Goal: Task Accomplishment & Management: Complete application form

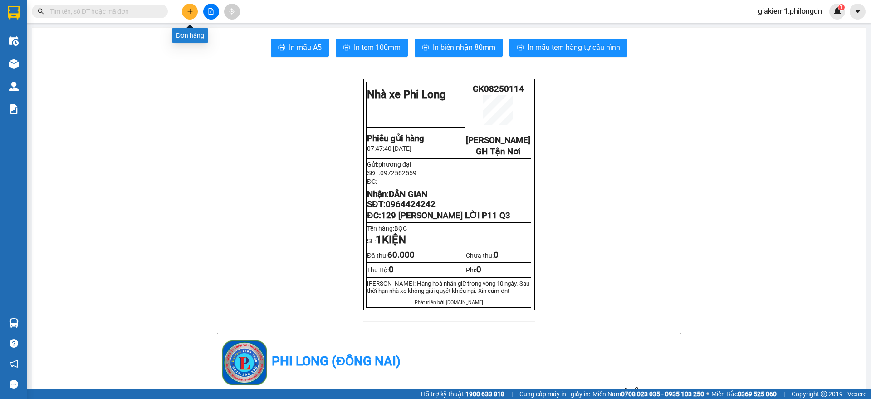
click at [188, 4] on button at bounding box center [190, 12] width 16 height 16
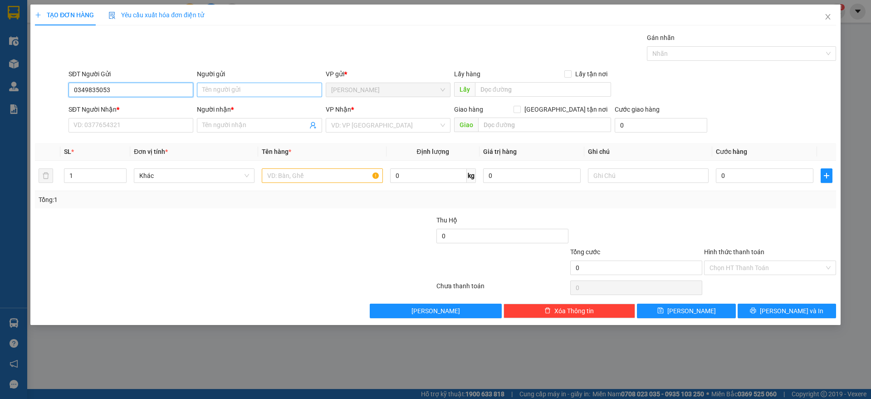
type input "0349835053"
click at [237, 93] on input "Người gửi" at bounding box center [259, 90] width 125 height 15
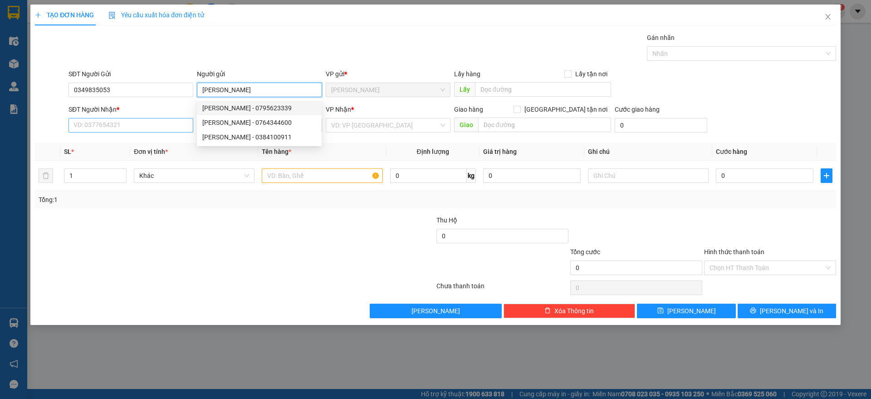
type input "[PERSON_NAME]"
click at [159, 120] on input "SĐT Người Nhận *" at bounding box center [131, 125] width 125 height 15
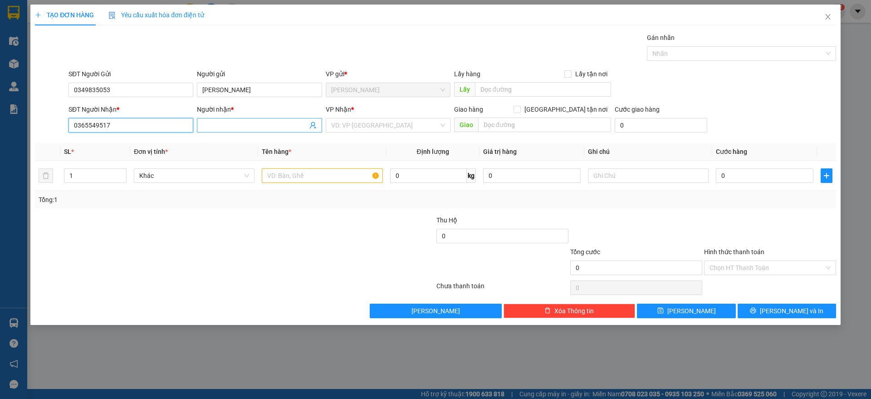
type input "0365549517"
click at [230, 129] on input "Người nhận *" at bounding box center [254, 125] width 105 height 10
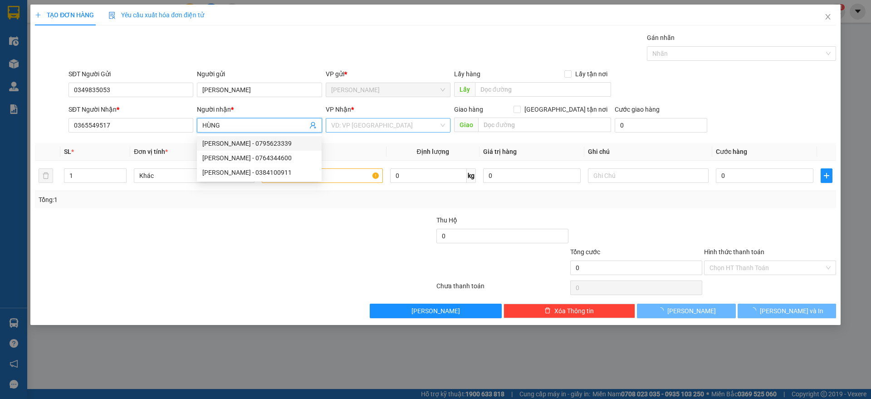
type input "HÙNG"
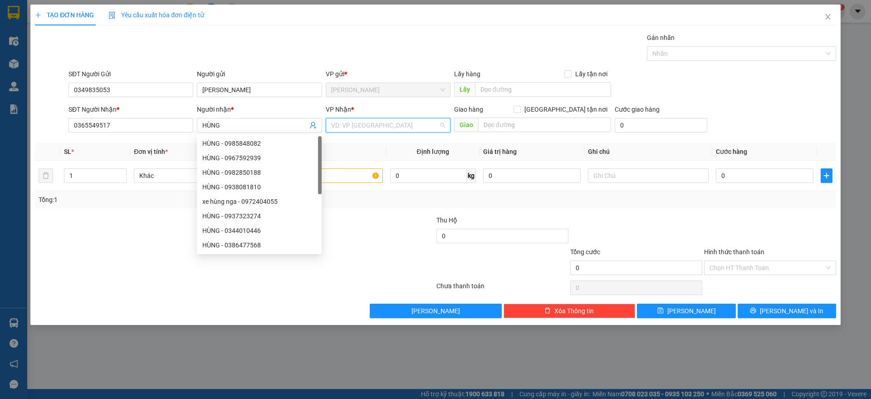
click at [368, 125] on input "search" at bounding box center [385, 125] width 108 height 14
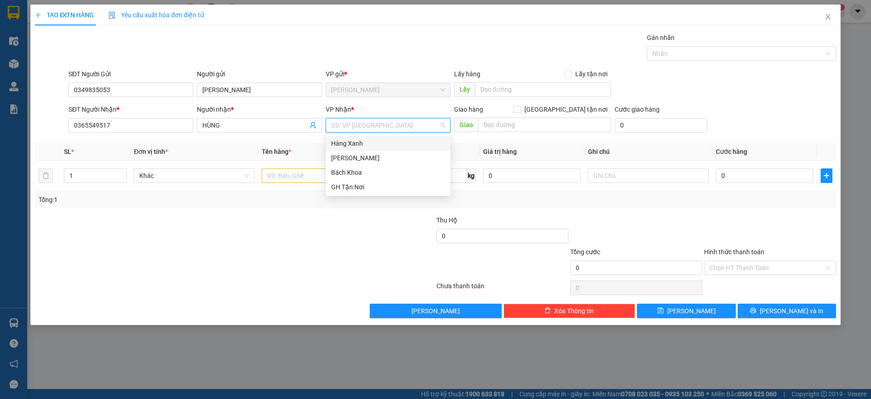
click at [406, 139] on div "Hàng Xanh" at bounding box center [388, 143] width 114 height 10
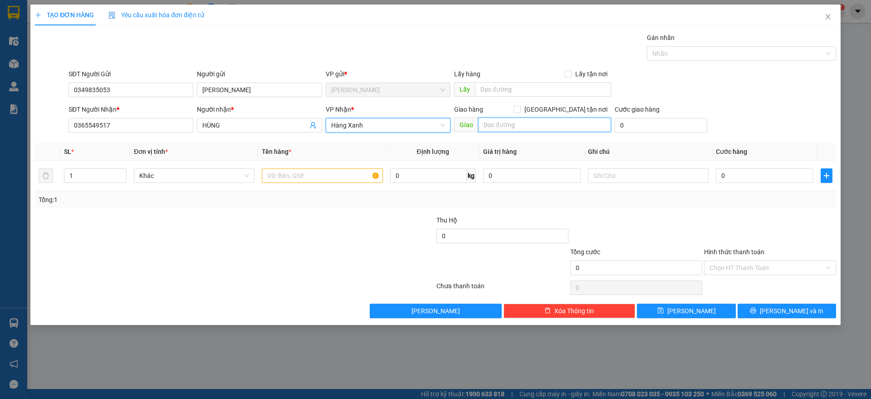
click at [532, 131] on input "text" at bounding box center [544, 125] width 133 height 15
type input "HÀNG XANH"
click at [297, 173] on input "text" at bounding box center [322, 175] width 121 height 15
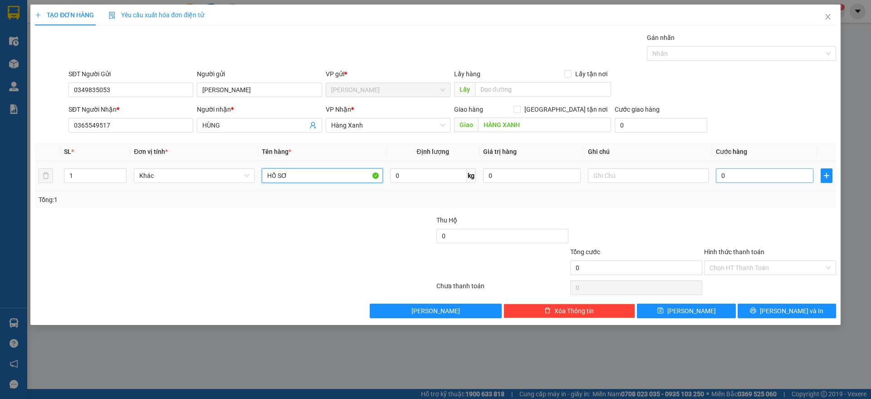
type input "HỒ SƠ"
click at [751, 179] on input "0" at bounding box center [765, 175] width 98 height 15
type input "3"
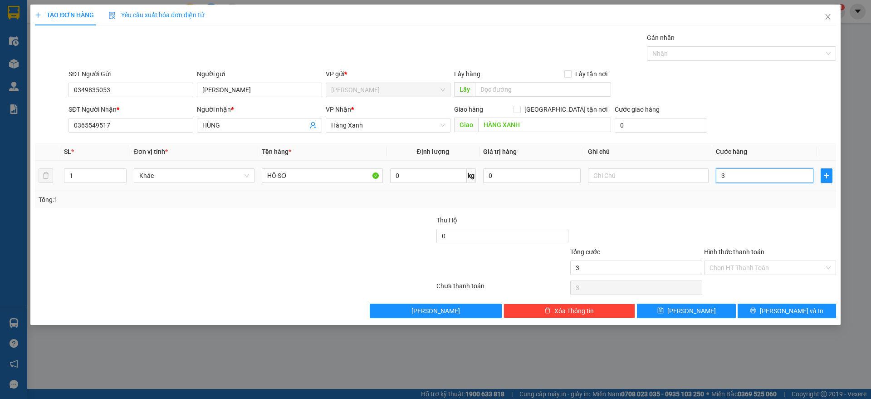
type input "30"
type input "300"
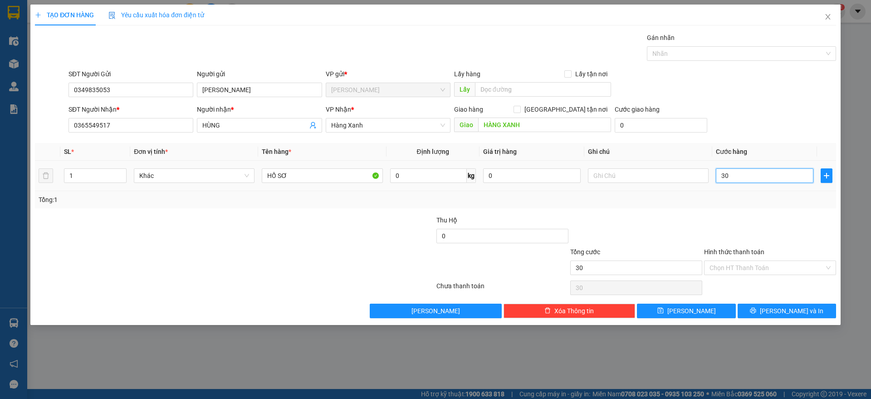
type input "300"
type input "3.000"
type input "30.000"
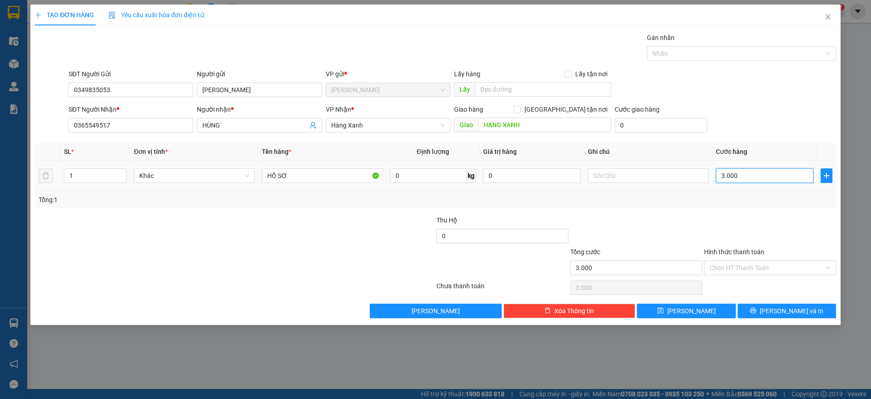
type input "30.000"
click at [751, 272] on input "Hình thức thanh toán" at bounding box center [767, 268] width 115 height 14
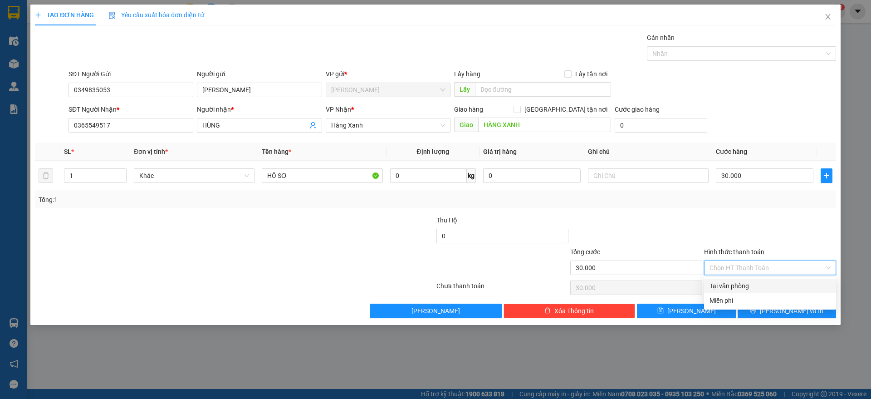
click at [750, 286] on div "Tại văn phòng" at bounding box center [770, 286] width 121 height 10
type input "0"
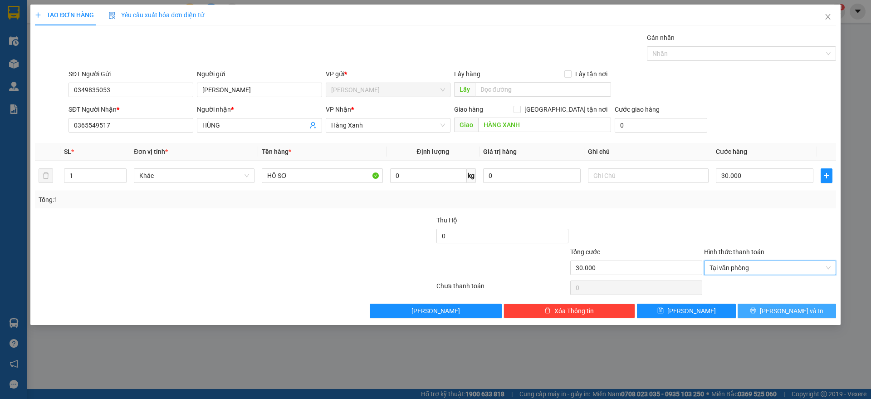
click at [753, 312] on button "[PERSON_NAME] và In" at bounding box center [787, 311] width 98 height 15
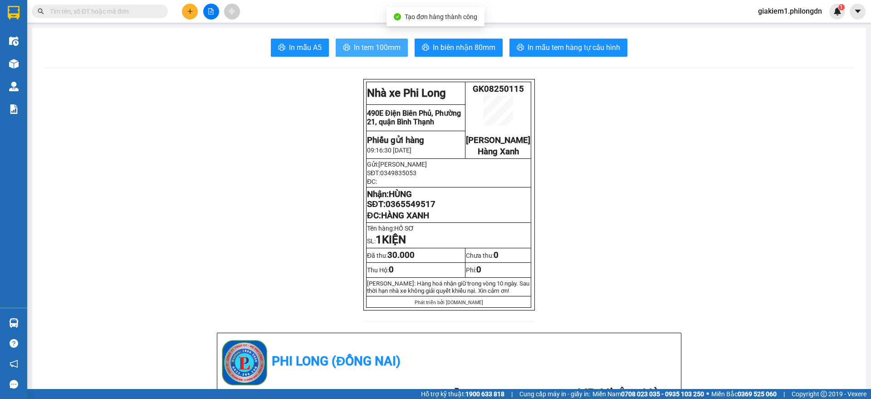
click at [383, 52] on span "In tem 100mm" at bounding box center [377, 47] width 47 height 11
click at [409, 199] on span "HÙNG" at bounding box center [400, 194] width 23 height 10
click at [407, 209] on span "0365549517" at bounding box center [411, 204] width 50 height 10
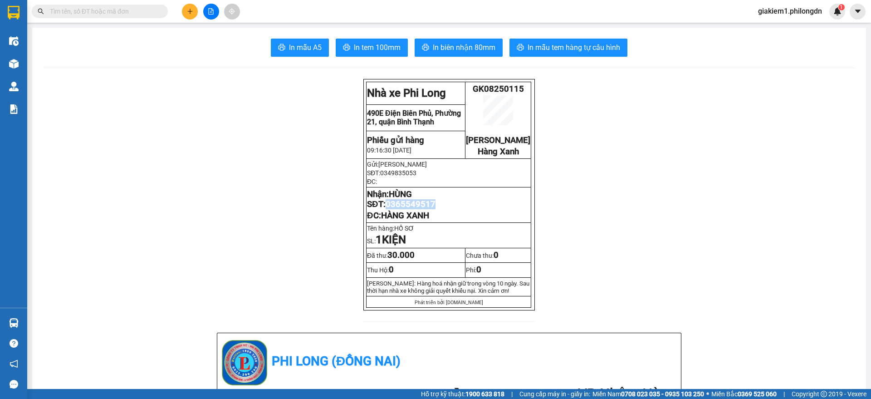
copy span "0365549517"
click at [189, 8] on icon "plus" at bounding box center [190, 11] width 6 height 6
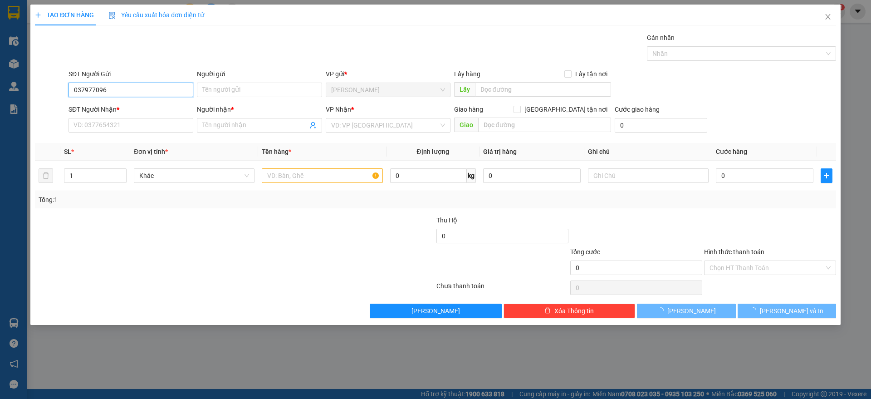
type input "0379770966"
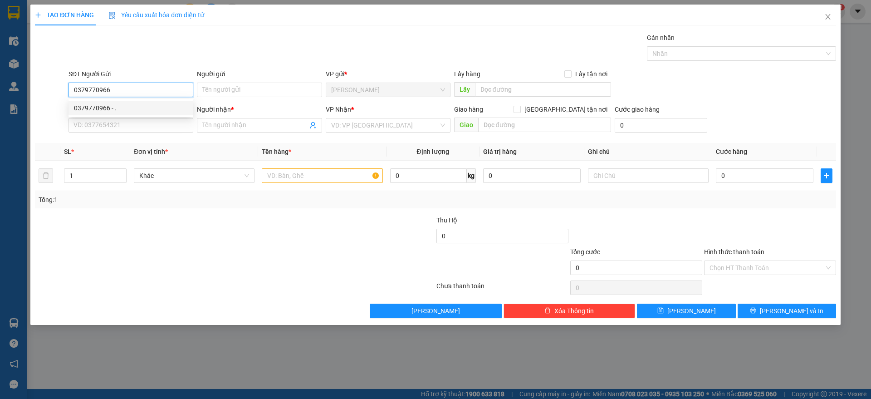
click at [134, 109] on div "0379770966 - ." at bounding box center [131, 108] width 114 height 10
type input "."
type input "0787787087"
type input "."
checkbox input "true"
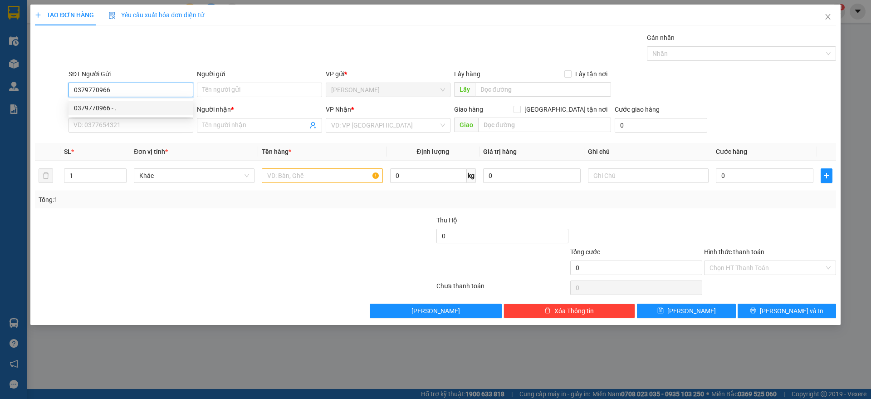
type input "491/16/3 [PERSON_NAME] P2 Q3"
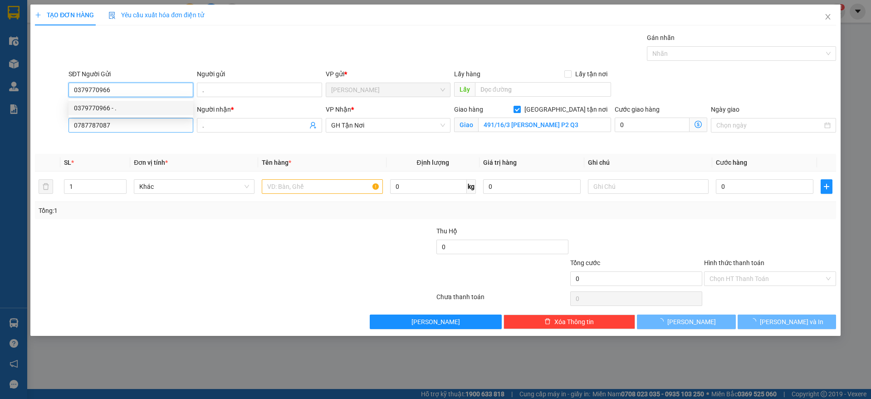
type input "100.000"
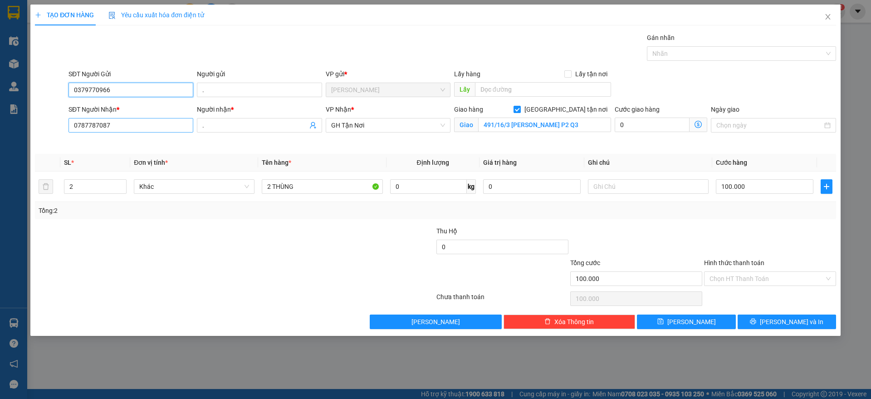
type input "0379770966"
click at [130, 127] on input "0787787087" at bounding box center [131, 125] width 125 height 15
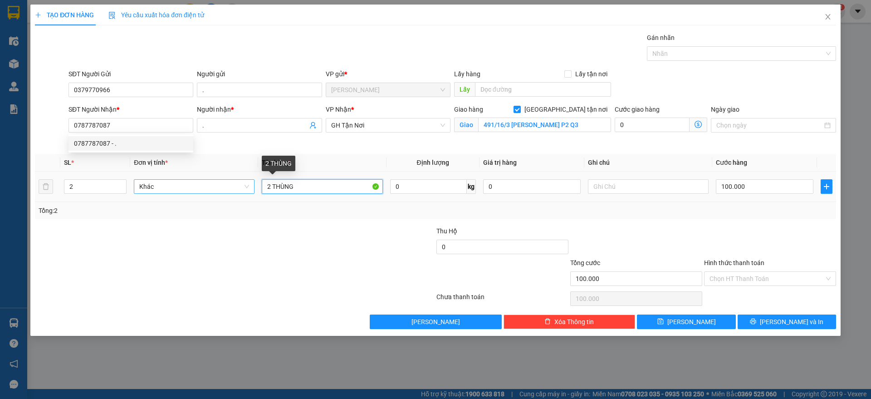
drag, startPoint x: 274, startPoint y: 187, endPoint x: 216, endPoint y: 188, distance: 57.2
click at [216, 188] on tr "2 Khác 2 THÙNG 0 kg 0 100.000" at bounding box center [435, 186] width 801 height 30
type input "THÙNG"
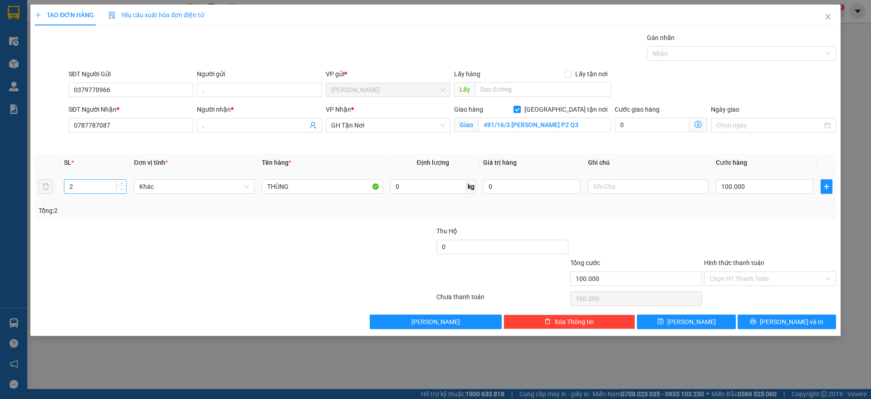
type input "1"
click at [120, 191] on span "down" at bounding box center [121, 189] width 5 height 5
click at [748, 183] on input "100.000" at bounding box center [765, 186] width 98 height 15
type input "7"
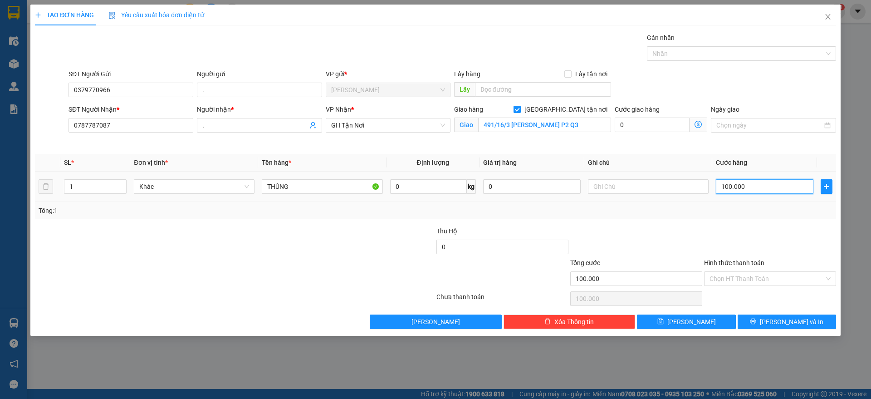
type input "7"
type input "70"
type input "700"
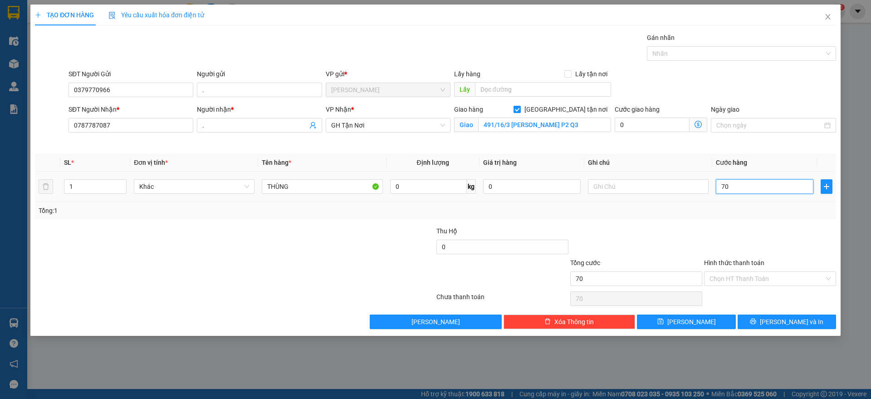
type input "700"
type input "7.000"
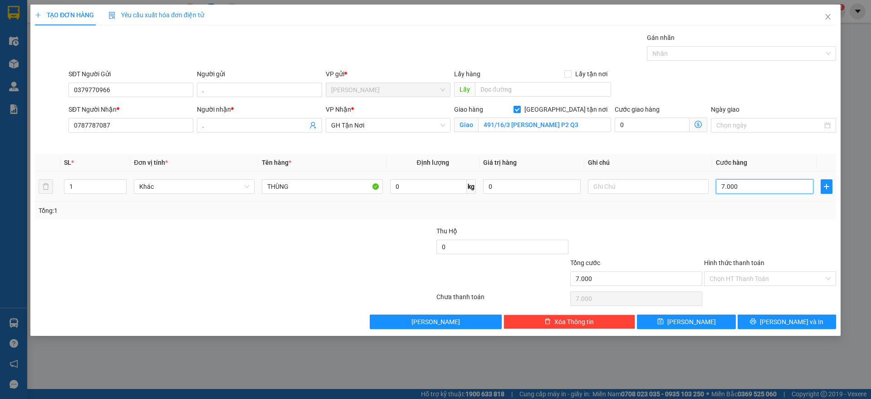
type input "70.000"
click at [756, 323] on icon "printer" at bounding box center [753, 321] width 6 height 6
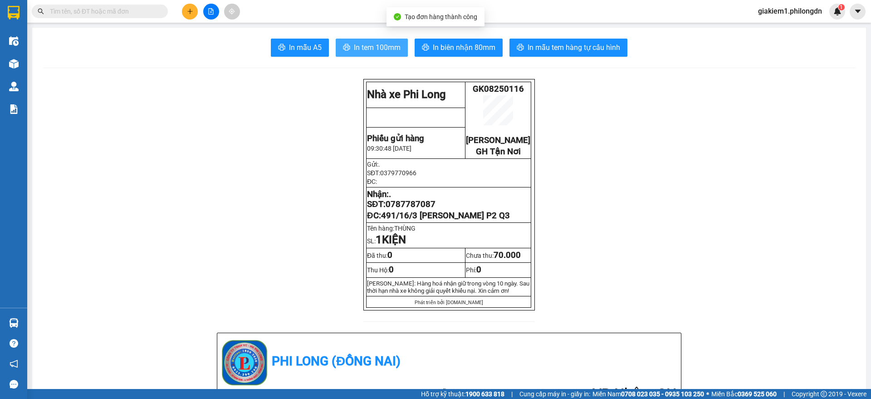
click at [356, 39] on button "In tem 100mm" at bounding box center [372, 48] width 72 height 18
drag, startPoint x: 431, startPoint y: 235, endPoint x: 381, endPoint y: 227, distance: 51.0
click at [381, 220] on p "ĐC: 491/16/3 [PERSON_NAME] P2 Q3" at bounding box center [448, 216] width 163 height 10
copy span "491/16/3 [PERSON_NAME] P2 Q3"
click at [406, 209] on span "0787787087" at bounding box center [411, 204] width 50 height 10
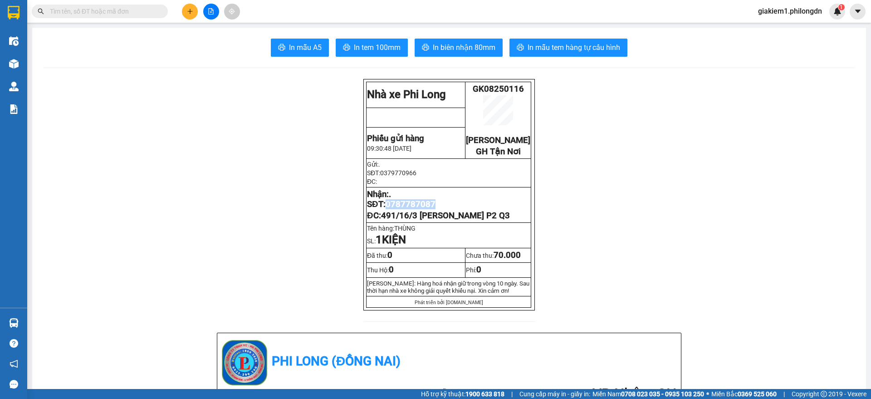
click at [406, 209] on span "0787787087" at bounding box center [411, 204] width 50 height 10
copy span "0787787087"
click at [188, 15] on button at bounding box center [190, 12] width 16 height 16
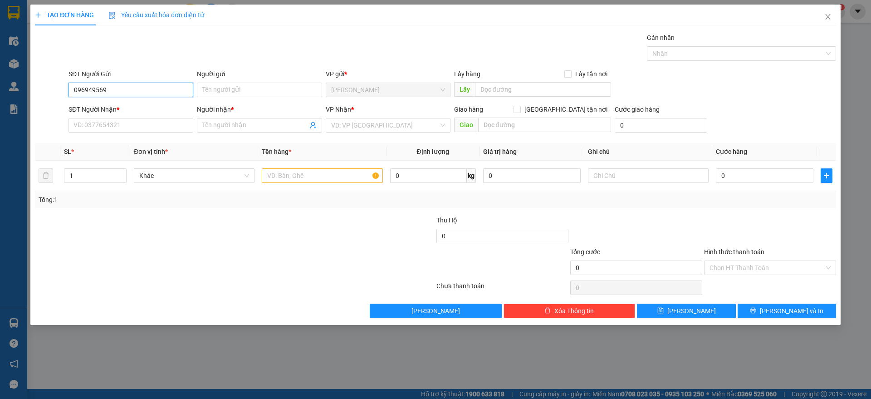
type input "0969495699"
click at [137, 105] on div "0969495699 - ." at bounding box center [131, 108] width 114 height 10
type input "."
type input "0919324039"
type input "trung"
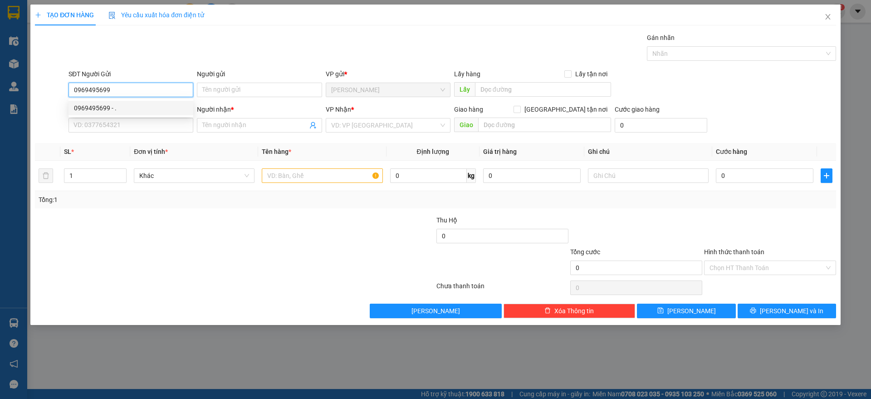
type input "HÀNG XANH"
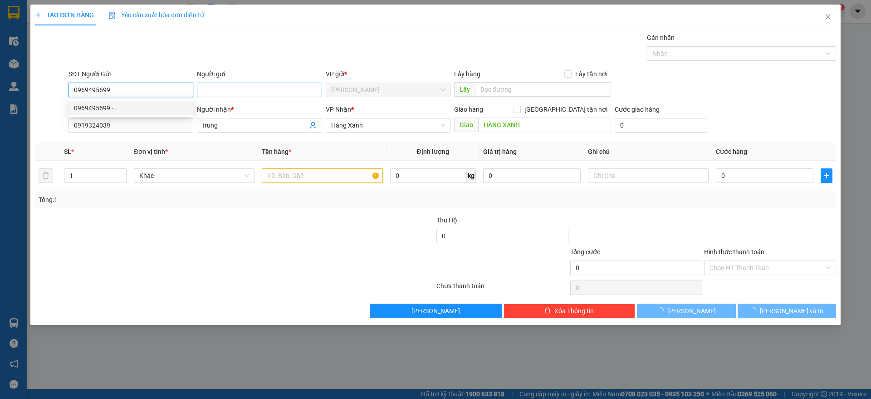
type input "40.000"
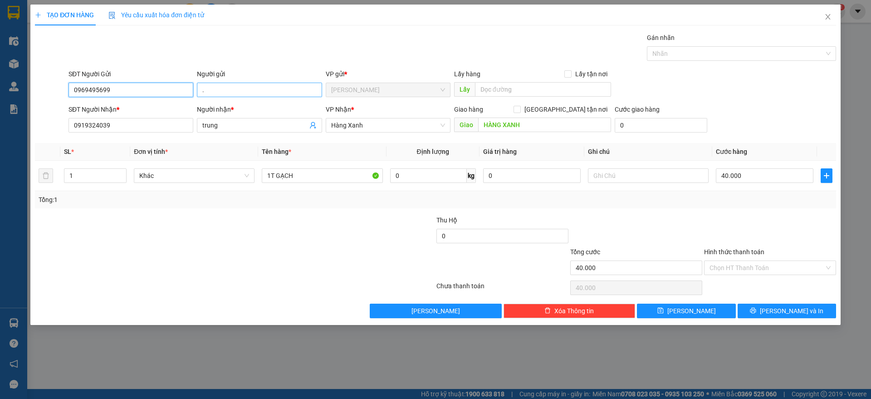
type input "0969495699"
click at [229, 91] on input "." at bounding box center [259, 90] width 125 height 15
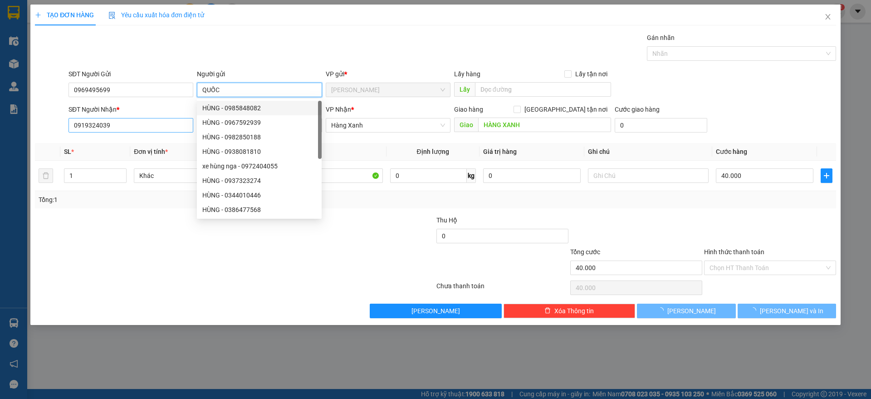
type input "QUỐC"
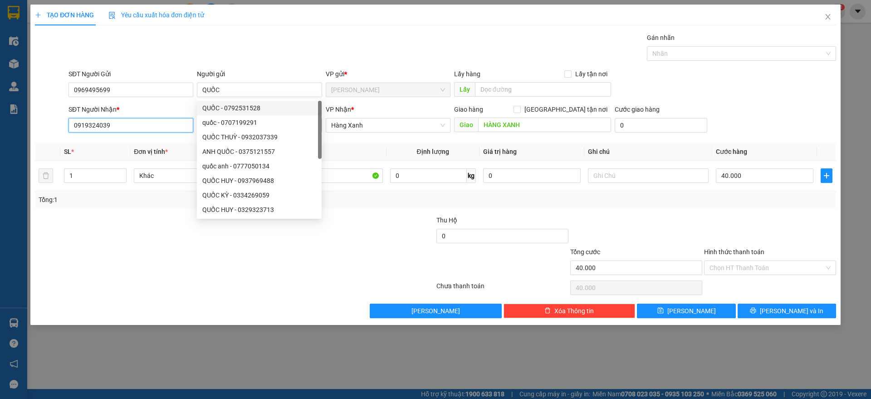
click at [125, 120] on input "0919324039" at bounding box center [131, 125] width 125 height 15
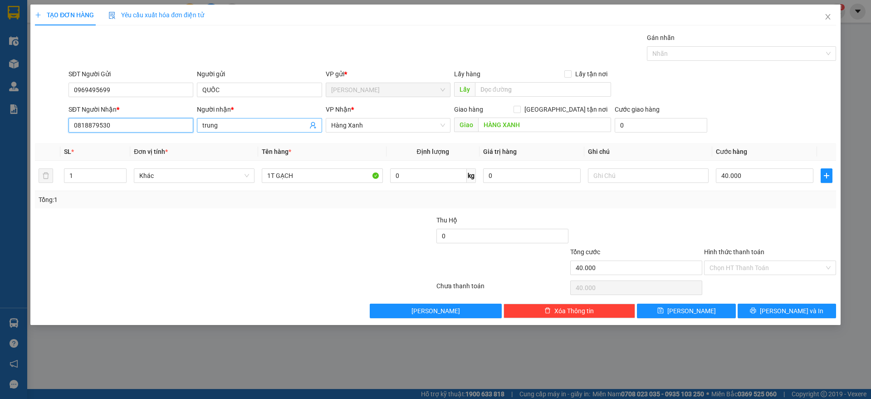
type input "0818879530"
click at [237, 129] on input "trung" at bounding box center [254, 125] width 105 height 10
click at [434, 127] on span "Hàng Xanh" at bounding box center [388, 125] width 114 height 14
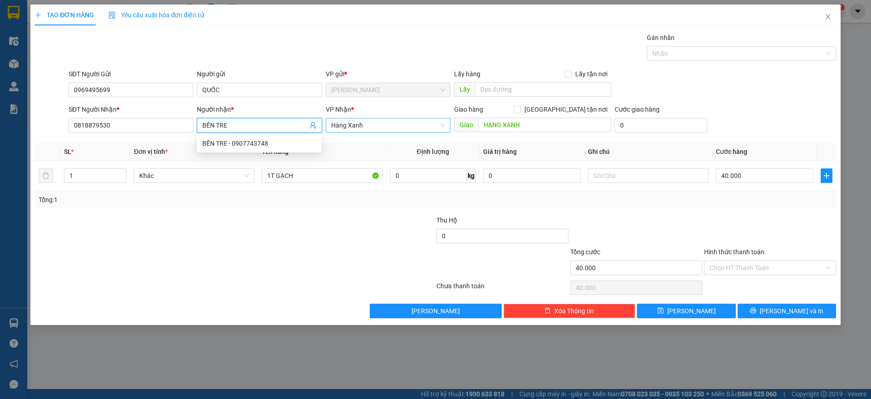
type input "BẾN TRE"
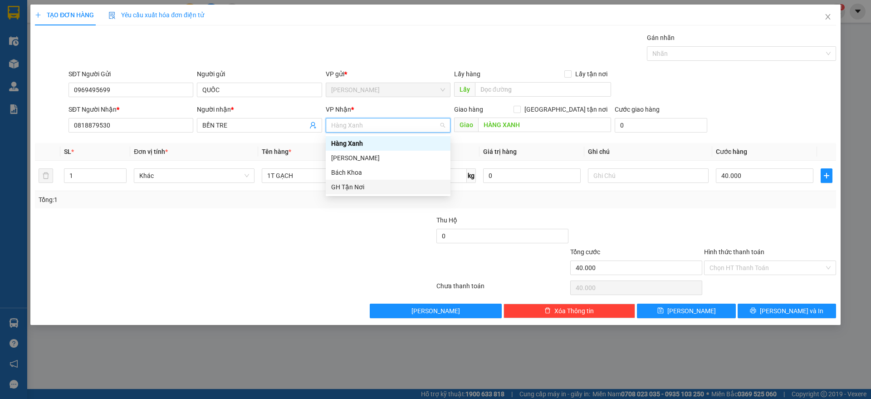
click at [356, 183] on div "GH Tận Nơi" at bounding box center [388, 187] width 114 height 10
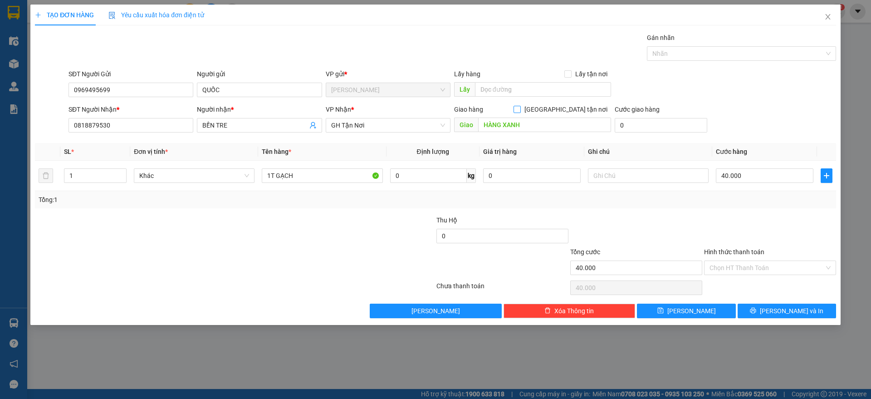
click at [520, 108] on input "[GEOGRAPHIC_DATA] tận nơi" at bounding box center [517, 109] width 6 height 6
checkbox input "true"
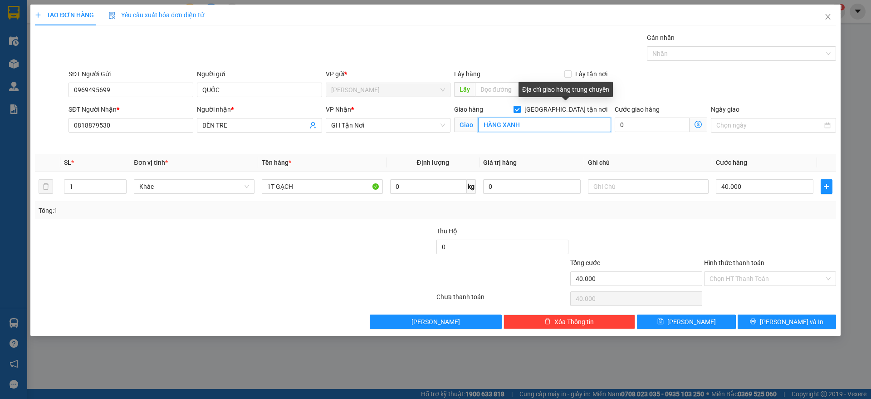
click at [552, 124] on input "HÀNG XANH" at bounding box center [544, 125] width 133 height 15
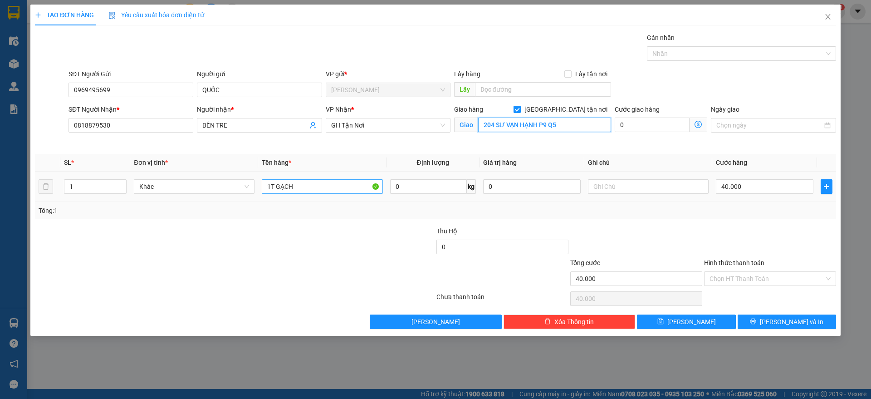
type input "204 SƯ VẠN HẠNH P9 Q5"
click at [293, 184] on input "1T GẠCH" at bounding box center [322, 186] width 121 height 15
type input "THÙNG"
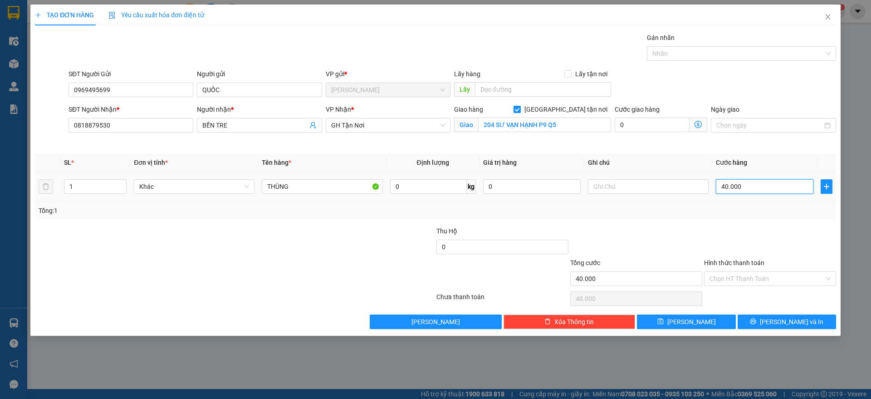
click at [768, 187] on input "40.000" at bounding box center [765, 186] width 98 height 15
type input "8"
type input "80"
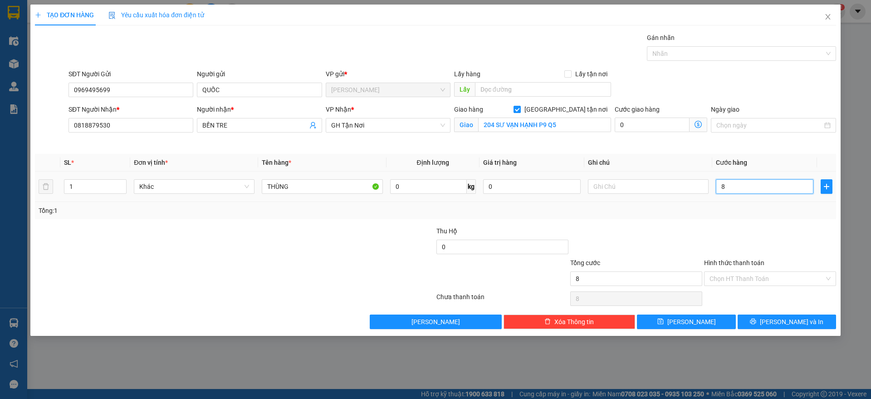
type input "80"
type input "800"
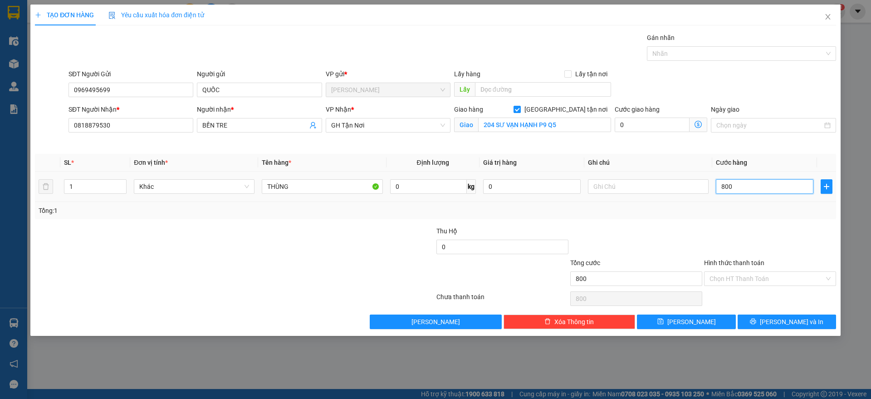
type input "8.000"
type input "80.000"
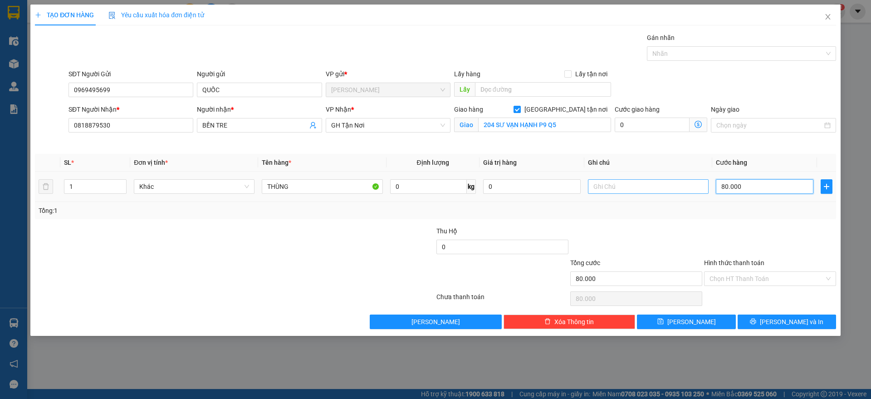
type input "80.000"
click at [602, 181] on input "text" at bounding box center [648, 186] width 121 height 15
type input "gửi về [GEOGRAPHIC_DATA], hàng gấp"
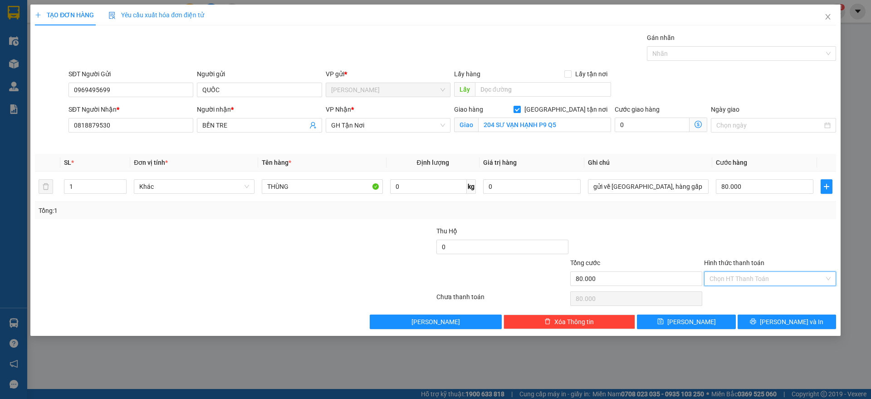
click at [772, 277] on input "Hình thức thanh toán" at bounding box center [767, 279] width 115 height 14
click at [761, 294] on div "Tại văn phòng" at bounding box center [770, 297] width 121 height 10
type input "0"
click at [767, 322] on button "[PERSON_NAME] và In" at bounding box center [787, 321] width 98 height 15
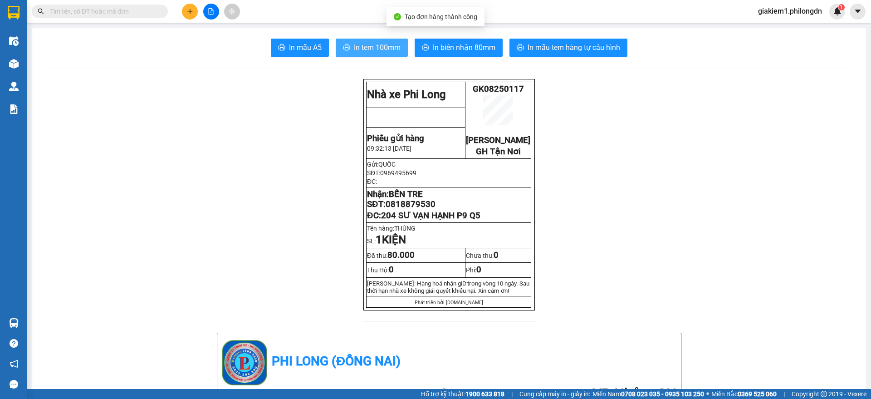
click at [375, 40] on button "In tem 100mm" at bounding box center [372, 48] width 72 height 18
click at [406, 209] on span "0818879530" at bounding box center [411, 204] width 50 height 10
copy span "0818879530"
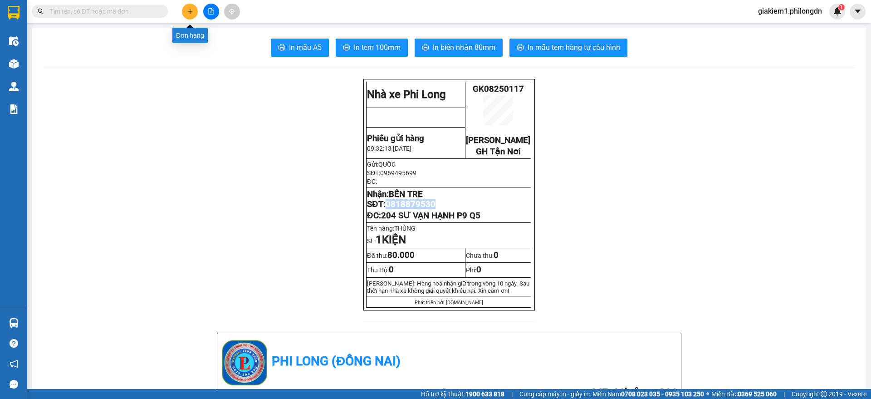
click at [186, 9] on button at bounding box center [190, 12] width 16 height 16
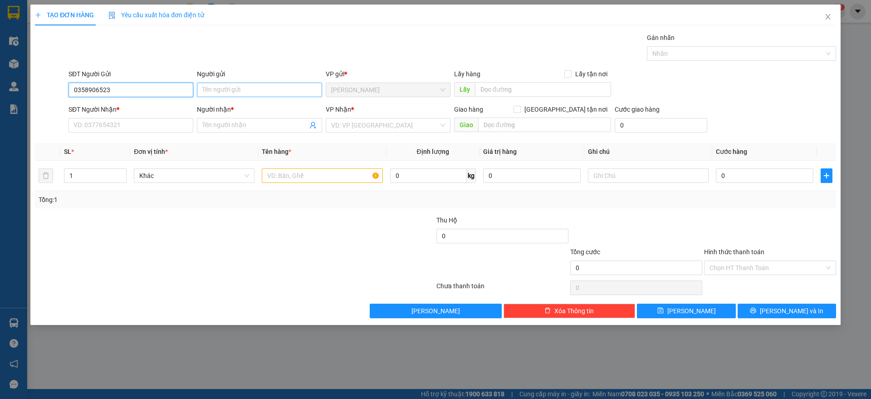
type input "0358906523"
click at [229, 84] on input "Người gửi" at bounding box center [259, 90] width 125 height 15
type input "."
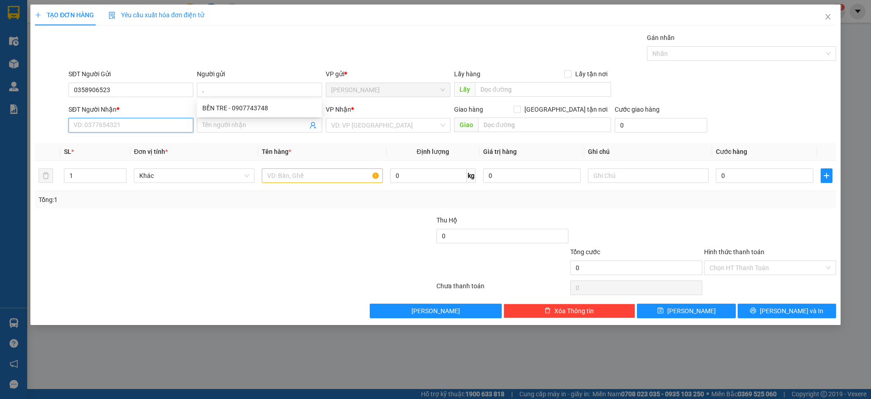
click at [166, 122] on input "SĐT Người Nhận *" at bounding box center [131, 125] width 125 height 15
type input "0913141755"
click at [214, 121] on input "Người nhận *" at bounding box center [254, 125] width 105 height 10
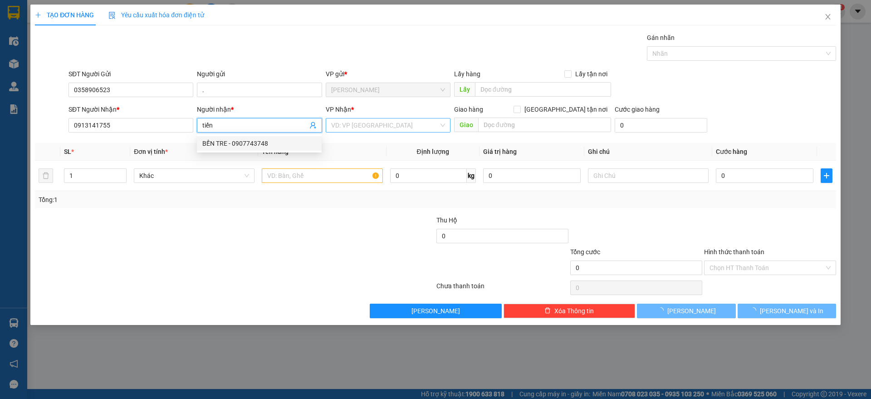
type input "tiến"
click at [376, 121] on input "search" at bounding box center [385, 125] width 108 height 14
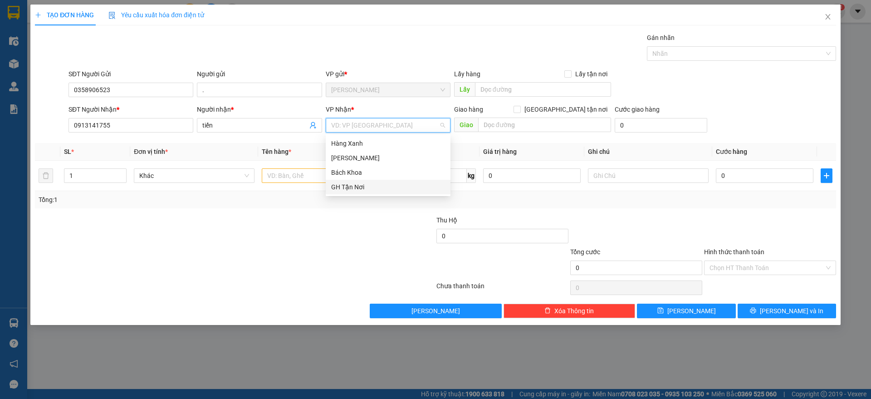
click at [355, 181] on div "GH Tận Nơi" at bounding box center [388, 187] width 125 height 15
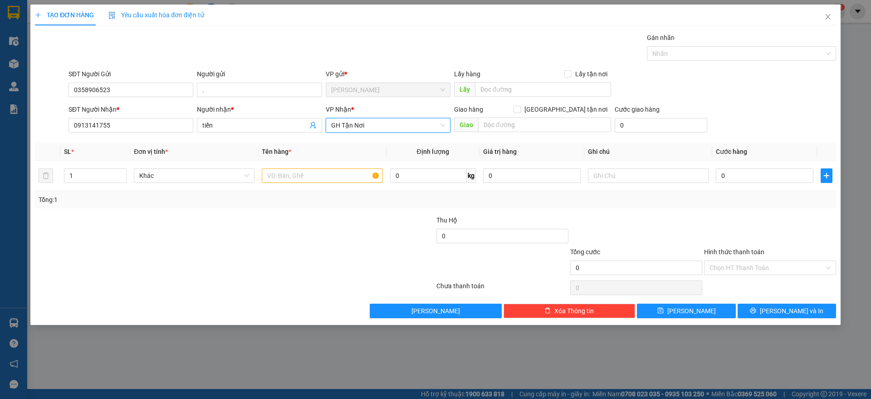
click at [562, 107] on div "Giao hàng [GEOGRAPHIC_DATA] tận nơi" at bounding box center [532, 109] width 157 height 10
click at [565, 120] on input "text" at bounding box center [544, 125] width 133 height 15
click at [564, 101] on form "SĐT Người Gửi 0358906523 Người gửi . VP gửi * Gia Kiệm Lấy hàng Lấy tận nơi Lấ…" at bounding box center [435, 102] width 801 height 67
click at [520, 110] on input "[GEOGRAPHIC_DATA] tận nơi" at bounding box center [517, 109] width 6 height 6
checkbox input "true"
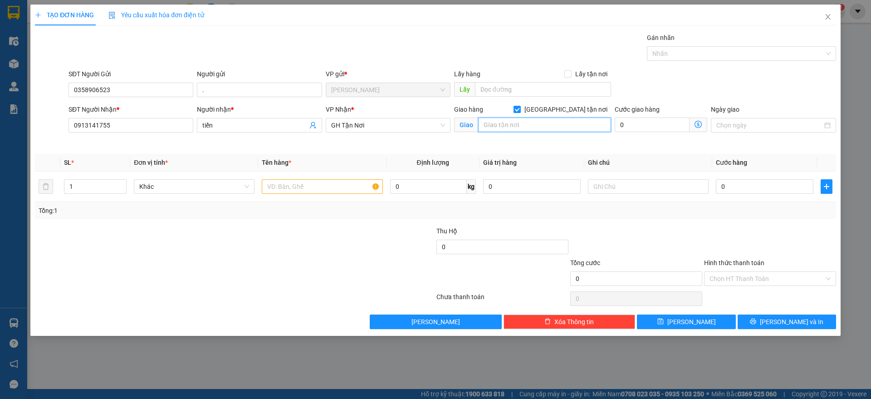
click at [566, 128] on input "text" at bounding box center [544, 125] width 133 height 15
type input "23 ĐƯỜNG 24B, [GEOGRAPHIC_DATA] [GEOGRAPHIC_DATA]"
click at [282, 194] on div at bounding box center [322, 186] width 121 height 18
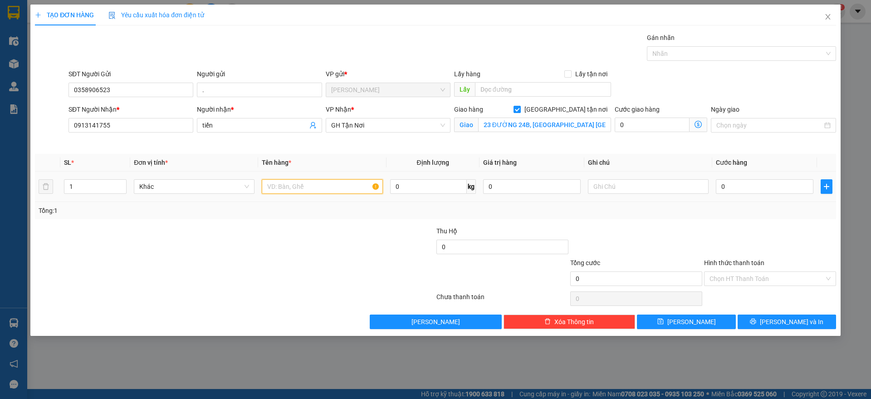
click at [286, 187] on input "text" at bounding box center [322, 186] width 121 height 15
type input "1 THÙNG"
click at [828, 186] on icon "plus" at bounding box center [826, 186] width 7 height 7
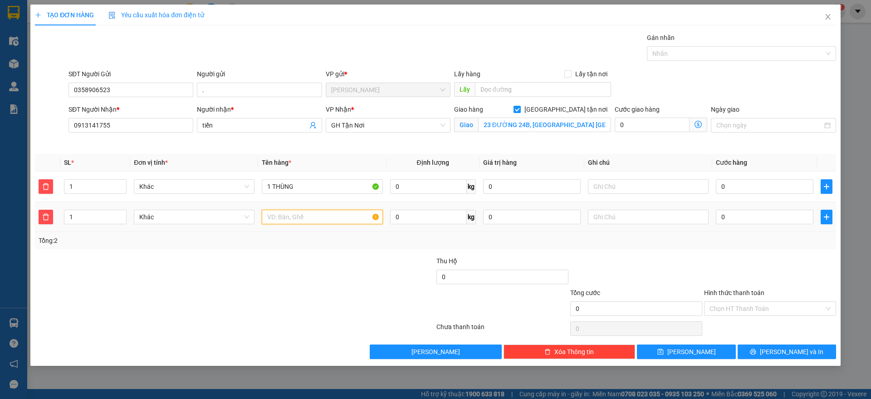
click at [323, 211] on input "text" at bounding box center [322, 217] width 121 height 15
type input "1 BỌC"
click at [740, 183] on input "0" at bounding box center [765, 186] width 98 height 15
type input "1"
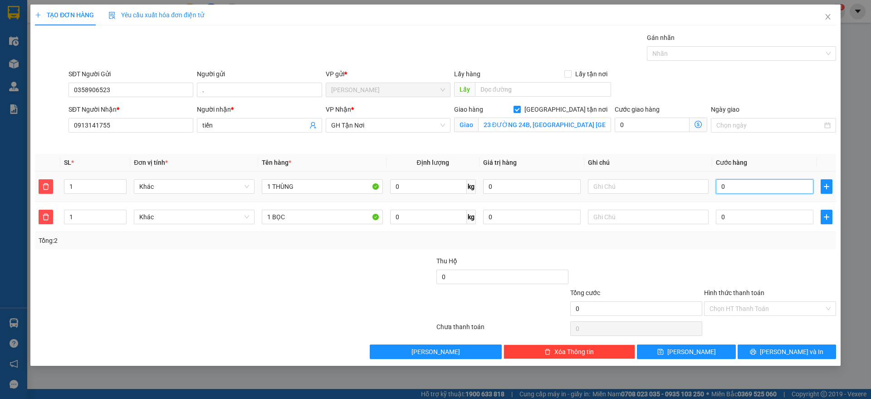
type input "1"
type input "10"
type input "100"
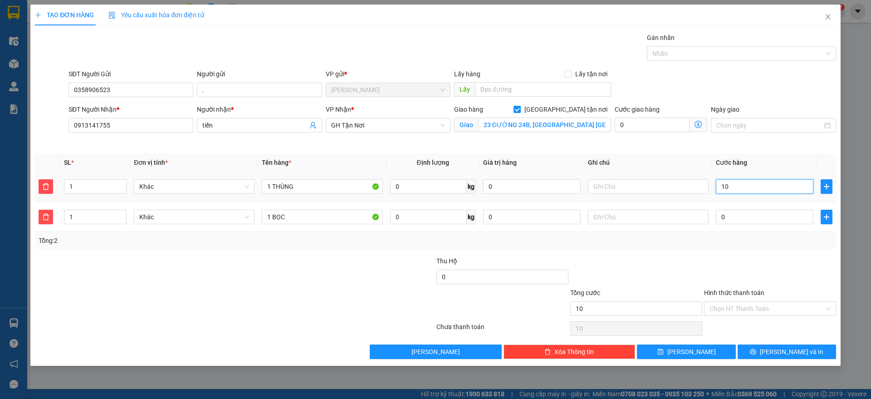
type input "100"
type input "1.000"
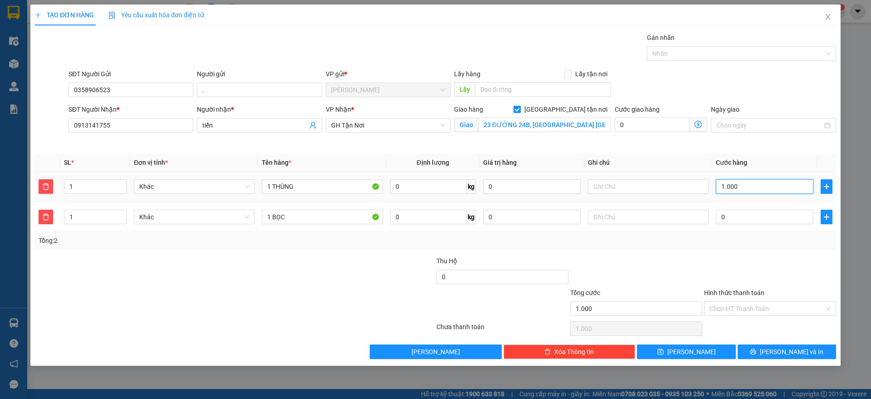
type input "10.000"
type input "100.000"
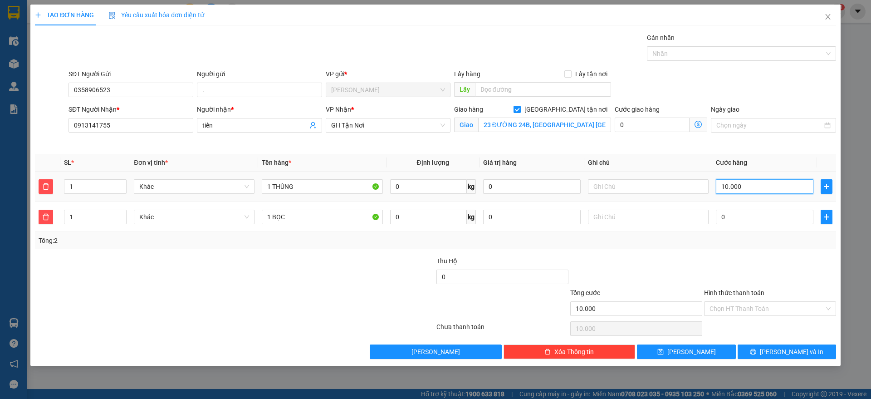
type input "100.000"
click at [745, 309] on input "Hình thức thanh toán" at bounding box center [767, 309] width 115 height 14
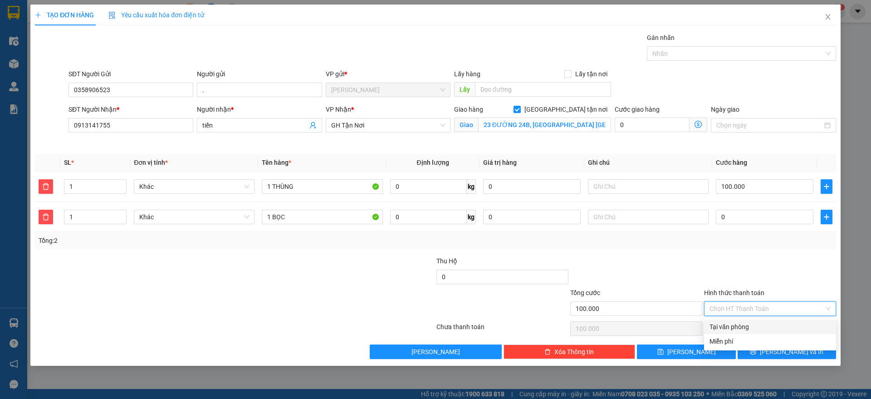
click at [745, 324] on div "Tại văn phòng" at bounding box center [770, 327] width 121 height 10
type input "0"
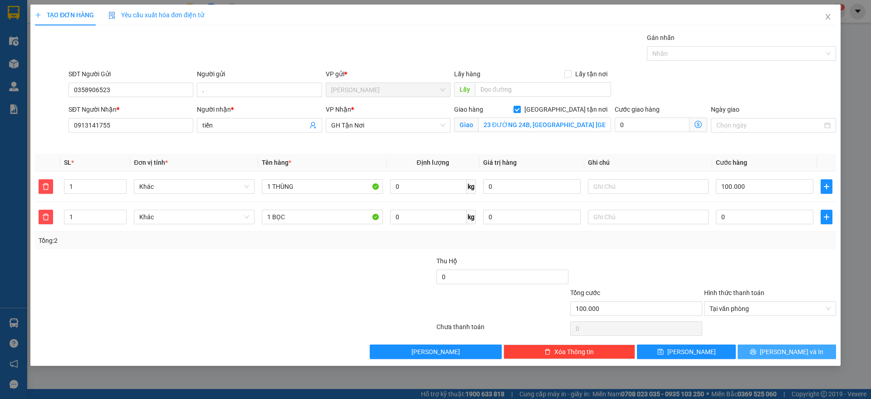
click at [750, 348] on button "[PERSON_NAME] và In" at bounding box center [787, 351] width 98 height 15
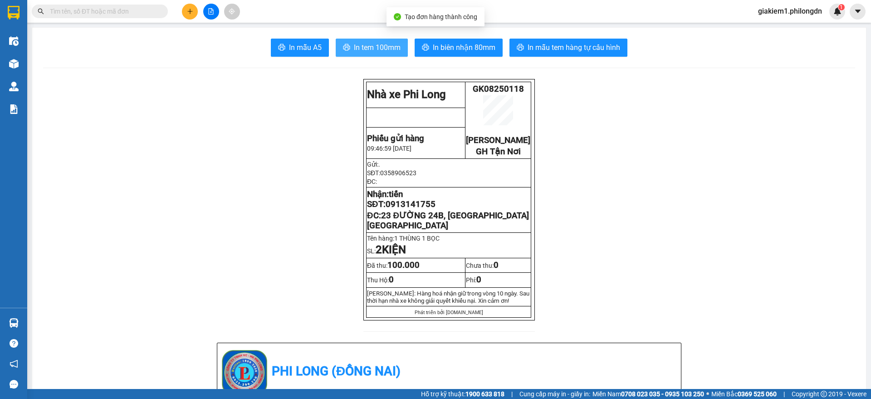
click at [376, 42] on span "In tem 100mm" at bounding box center [377, 47] width 47 height 11
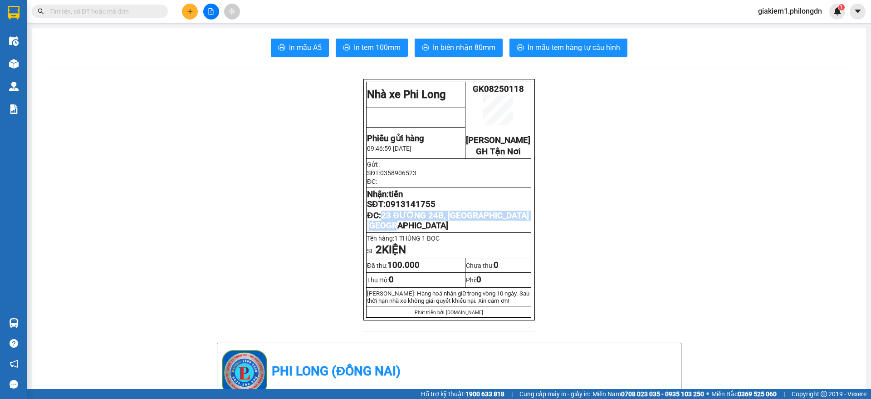
drag, startPoint x: 428, startPoint y: 240, endPoint x: 379, endPoint y: 228, distance: 50.5
click at [379, 228] on p "ĐC: 23 ĐƯỜNG 24B, [GEOGRAPHIC_DATA] [GEOGRAPHIC_DATA]" at bounding box center [448, 221] width 163 height 20
copy span "23 ĐƯỜNG 24B, [GEOGRAPHIC_DATA] [GEOGRAPHIC_DATA]"
click at [411, 209] on span "0913141755" at bounding box center [411, 204] width 50 height 10
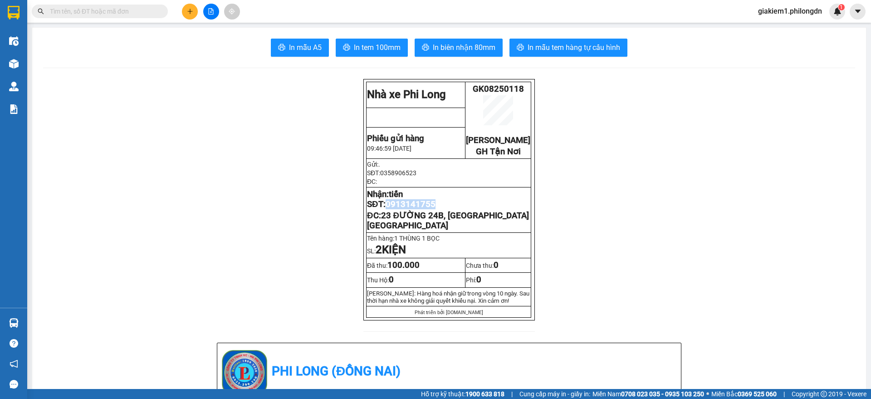
copy span "0913141755"
click at [196, 5] on div at bounding box center [211, 12] width 68 height 16
click at [191, 17] on button at bounding box center [190, 12] width 16 height 16
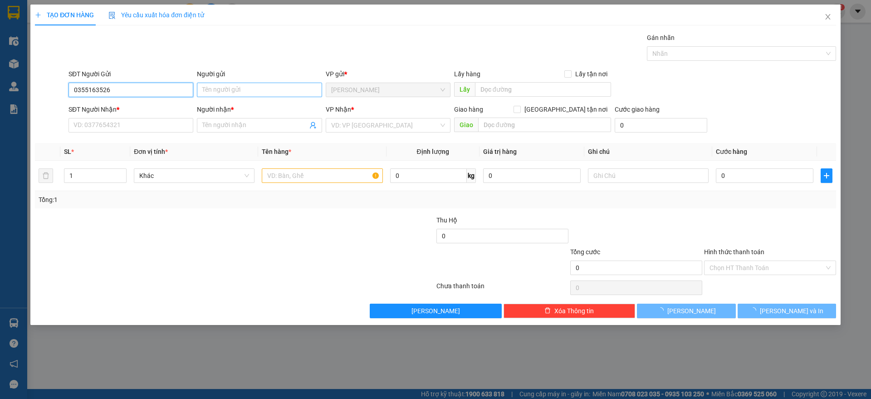
type input "0355163526"
click at [209, 91] on input "Người gửi" at bounding box center [259, 90] width 125 height 15
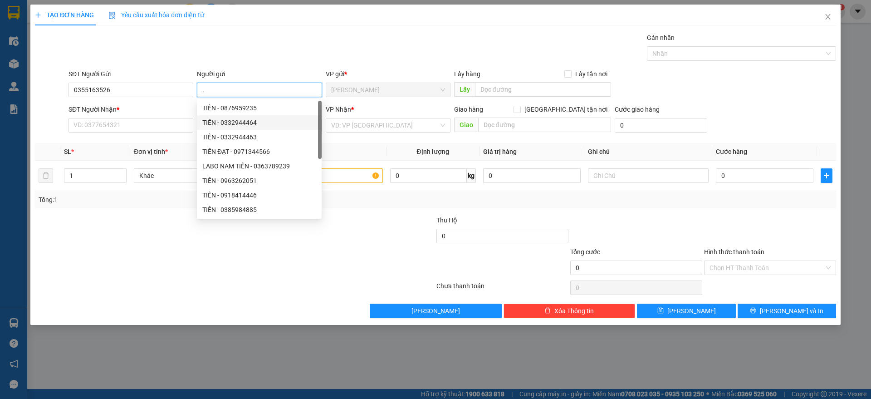
type input "."
drag, startPoint x: 139, startPoint y: 115, endPoint x: 126, endPoint y: 115, distance: 13.2
click at [138, 115] on div "SĐT Người Nhận *" at bounding box center [131, 111] width 125 height 14
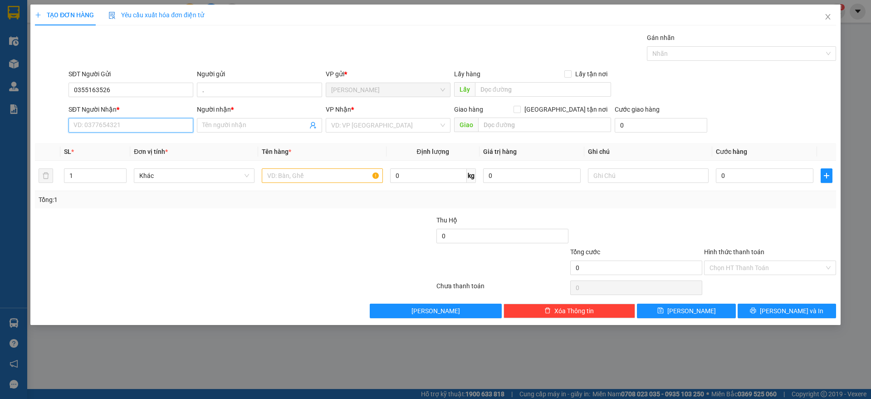
click at [135, 121] on input "SĐT Người Nhận *" at bounding box center [131, 125] width 125 height 15
type input "0967030817"
click at [226, 124] on input "Người nhận *" at bounding box center [254, 125] width 105 height 10
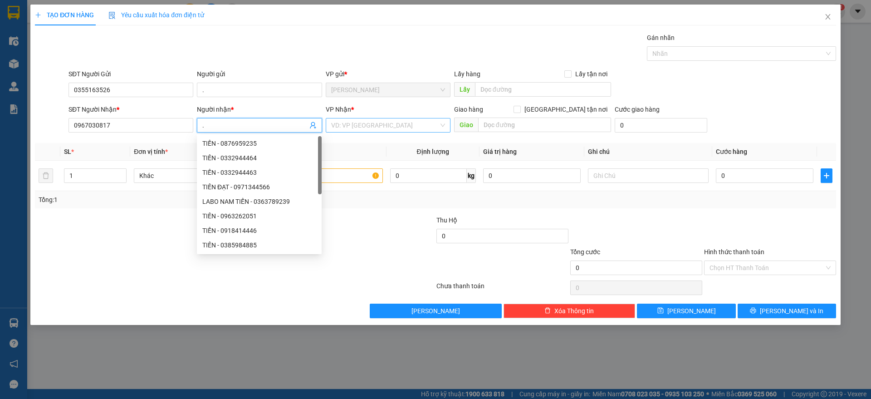
click at [376, 132] on div "VD: VP [GEOGRAPHIC_DATA]" at bounding box center [388, 125] width 125 height 15
type input "."
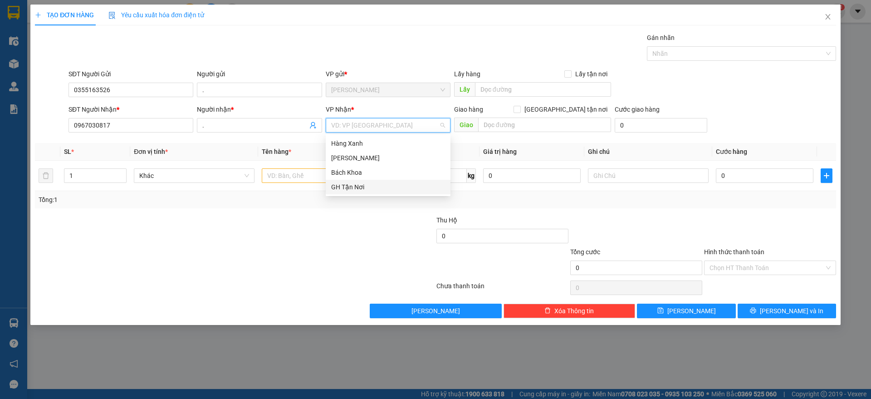
click at [366, 187] on div "GH Tận Nơi" at bounding box center [388, 187] width 114 height 10
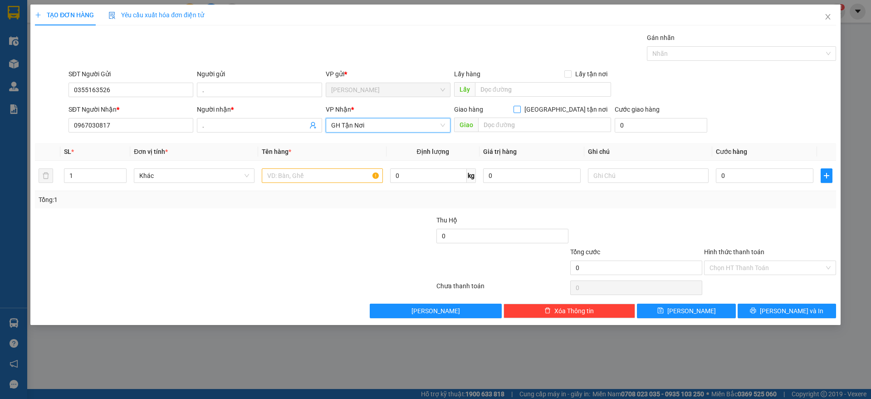
click at [520, 108] on input "[GEOGRAPHIC_DATA] tận nơi" at bounding box center [517, 109] width 6 height 6
checkbox input "true"
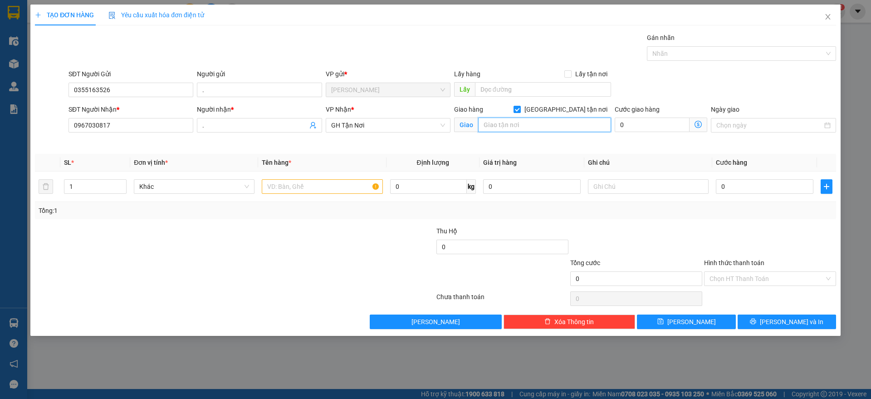
click at [551, 120] on input "text" at bounding box center [544, 125] width 133 height 15
type input "NGÃ 4 AN SƯƠNG"
click at [322, 184] on input "text" at bounding box center [322, 186] width 121 height 15
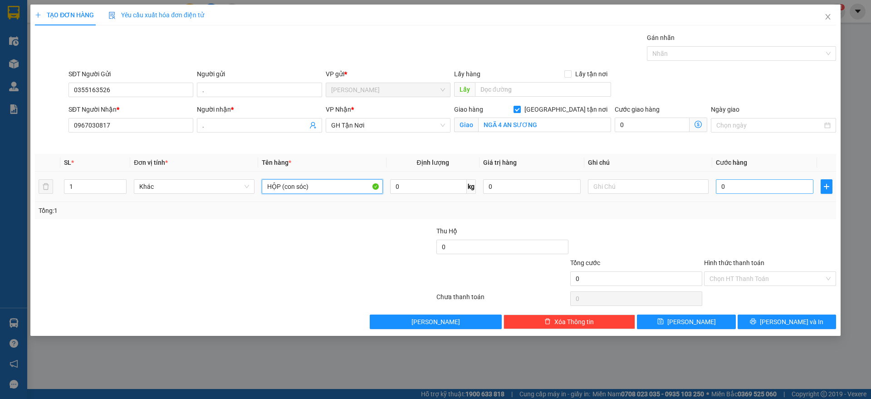
type input "HỘP (con sóc)"
click at [736, 187] on input "0" at bounding box center [765, 186] width 98 height 15
type input "1"
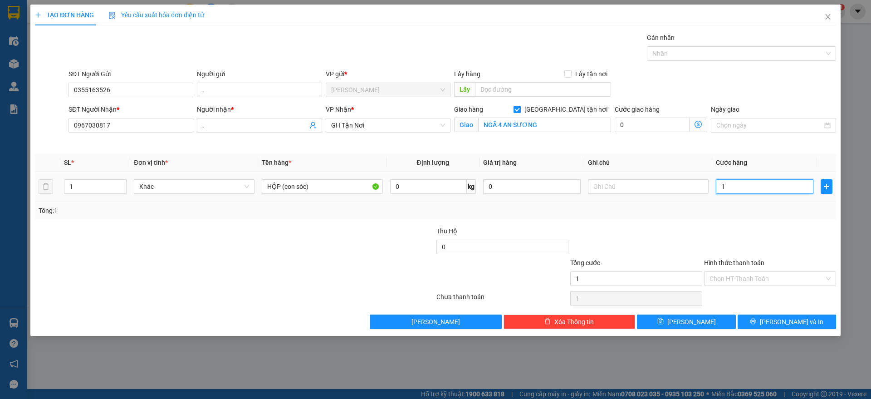
type input "10"
type input "100"
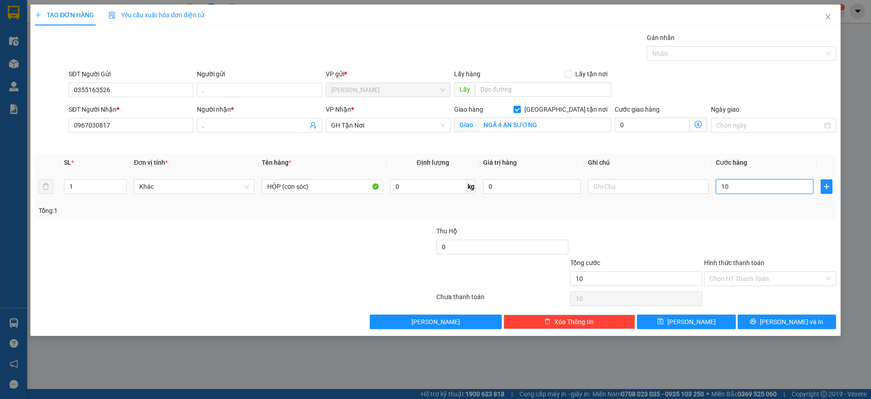
type input "100"
type input "1.000"
type input "10.000"
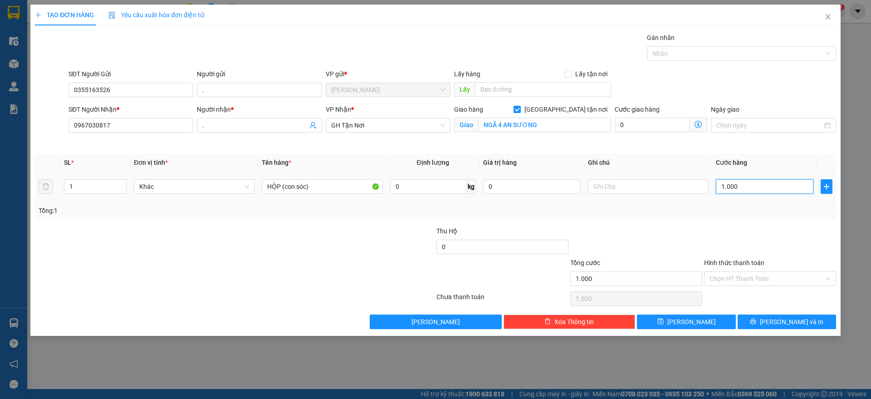
type input "10.000"
type input "100.000"
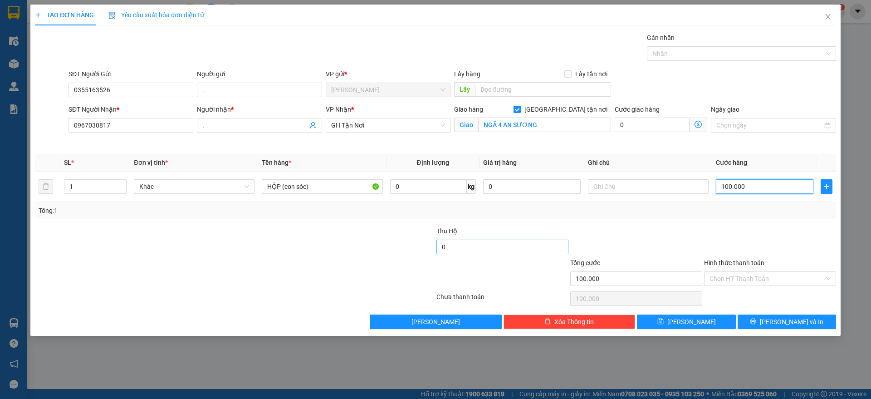
type input "100.000"
type input "150.000"
click at [794, 317] on span "[PERSON_NAME] và In" at bounding box center [792, 322] width 64 height 10
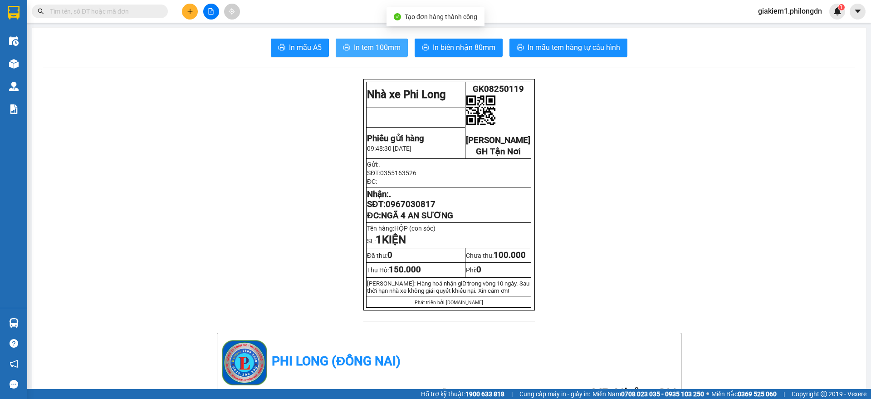
click at [379, 49] on span "In tem 100mm" at bounding box center [377, 47] width 47 height 11
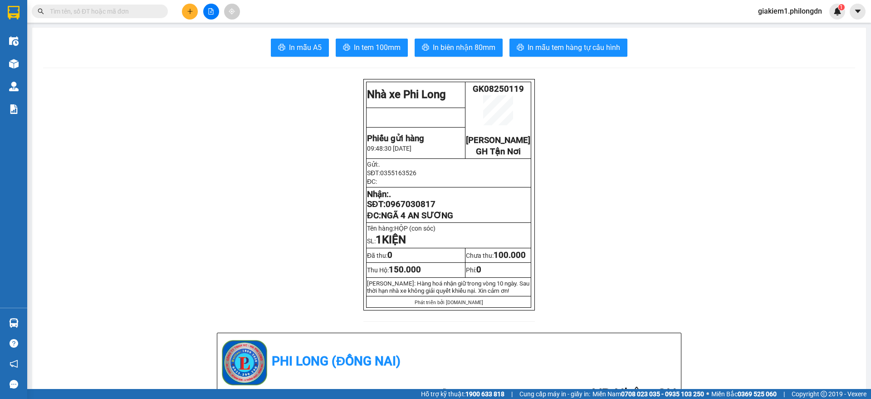
click at [403, 209] on span "0967030817" at bounding box center [411, 204] width 50 height 10
copy span "0967030817"
click at [74, 9] on input "text" at bounding box center [103, 11] width 107 height 10
click at [189, 11] on icon "plus" at bounding box center [190, 11] width 6 height 6
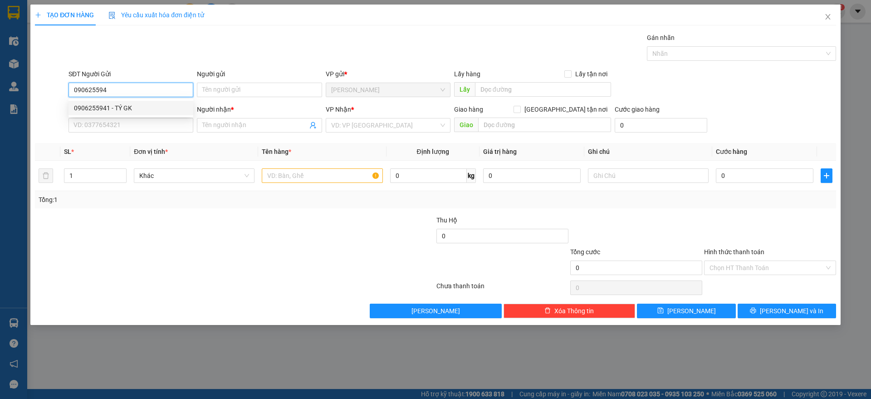
click at [139, 101] on div "0906255941 - TÝ GK" at bounding box center [131, 108] width 125 height 15
type input "0906255941"
type input "TÝ GK"
type input "0918436767"
type input "SÁNG"
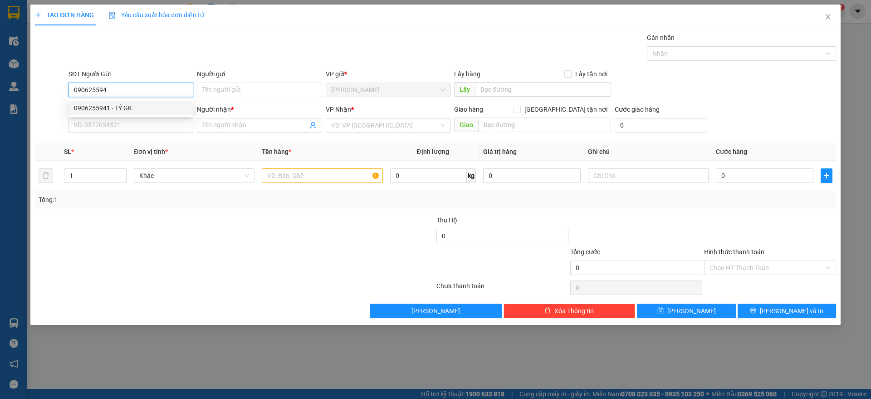
checkbox input "true"
type input "174 TÂN PHƯỚC P6 Q10"
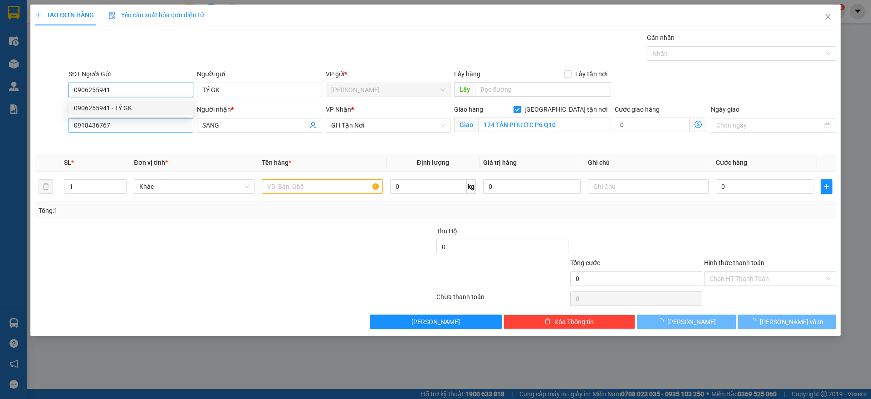
type input "80.000"
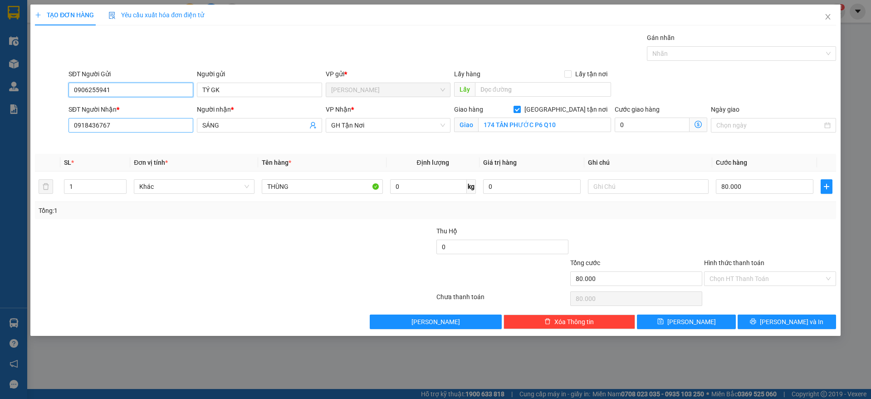
type input "0906255941"
click at [142, 129] on input "0918436767" at bounding box center [131, 125] width 125 height 15
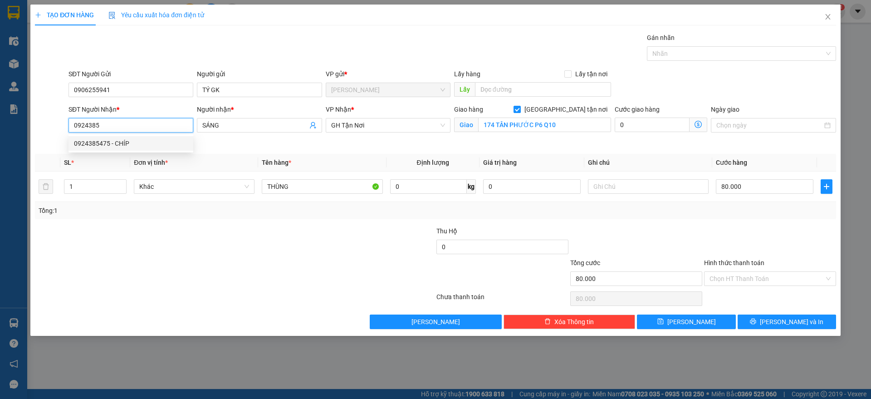
click at [152, 142] on div "0924385475 - CHÍP" at bounding box center [131, 143] width 114 height 10
type input "0924385475"
type input "CHÍP"
checkbox input "false"
type input "BÁCH KHOA"
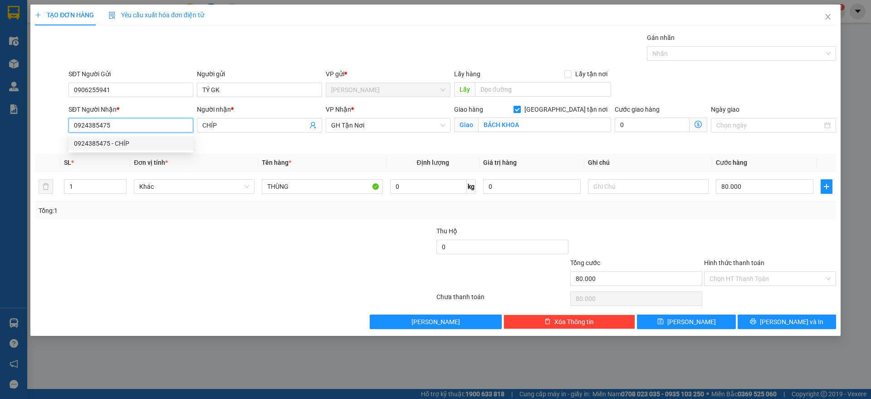
type input "40.000"
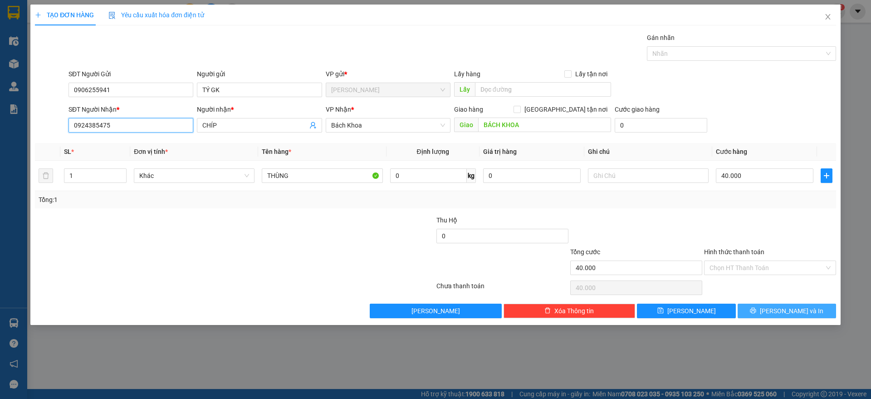
type input "0924385475"
click at [756, 310] on icon "printer" at bounding box center [753, 310] width 6 height 6
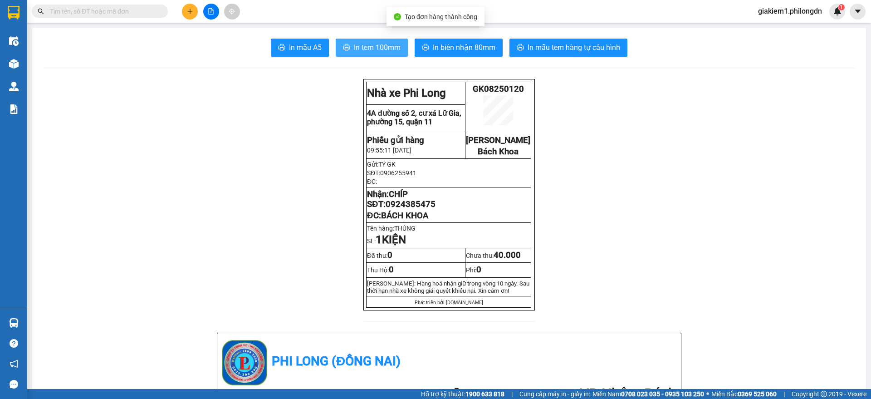
click at [384, 50] on span "In tem 100mm" at bounding box center [377, 47] width 47 height 11
click at [407, 209] on span "0924385475" at bounding box center [411, 204] width 50 height 10
copy span "0924385475"
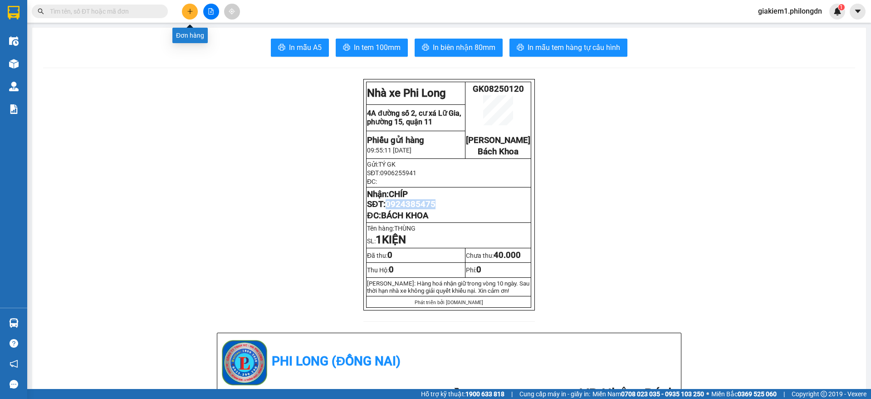
click at [186, 7] on button at bounding box center [190, 12] width 16 height 16
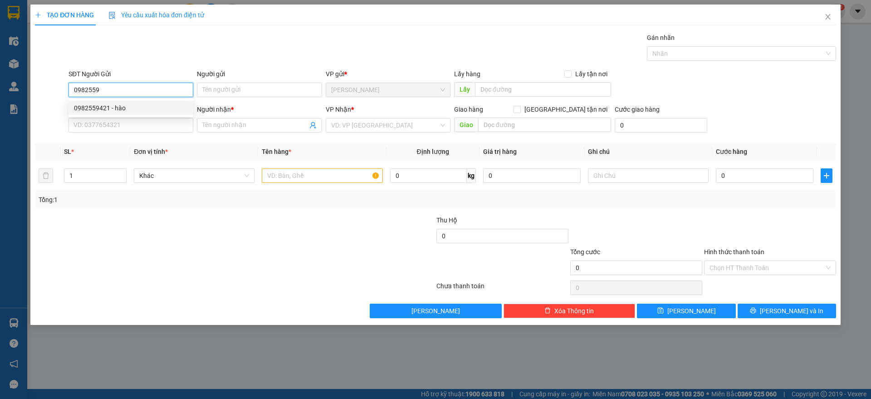
click at [152, 103] on div "0982559421 - hào" at bounding box center [131, 108] width 125 height 15
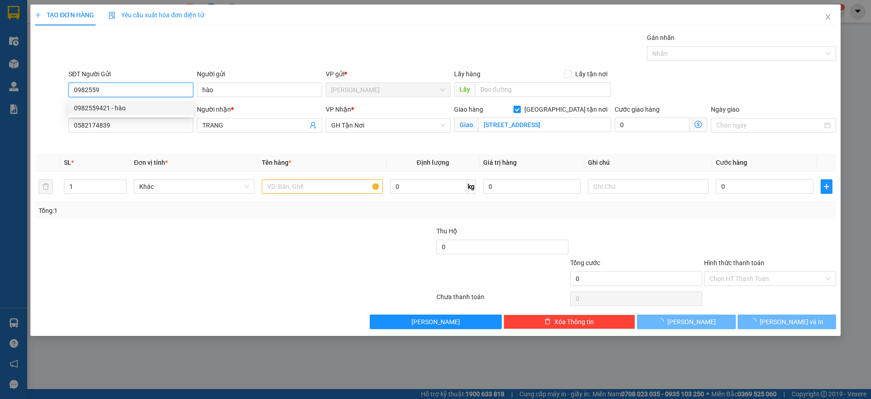
type input "0982559421"
type input "hào"
type input "0582174839"
type input "TRANG"
checkbox input "true"
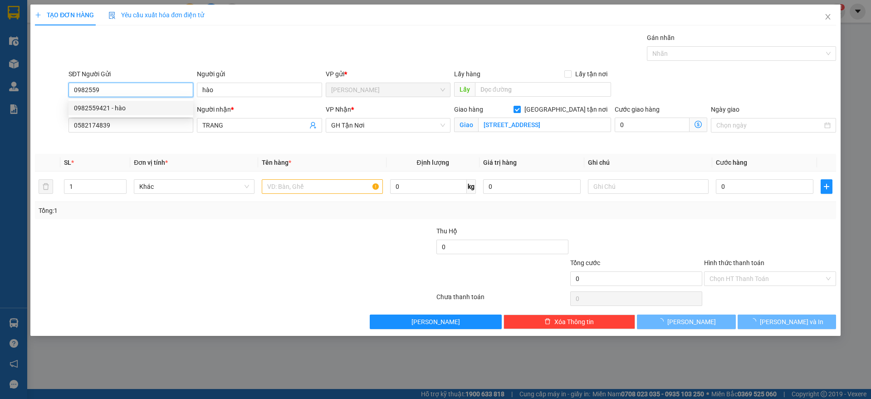
type input "[STREET_ADDRESS]"
type input "80.000"
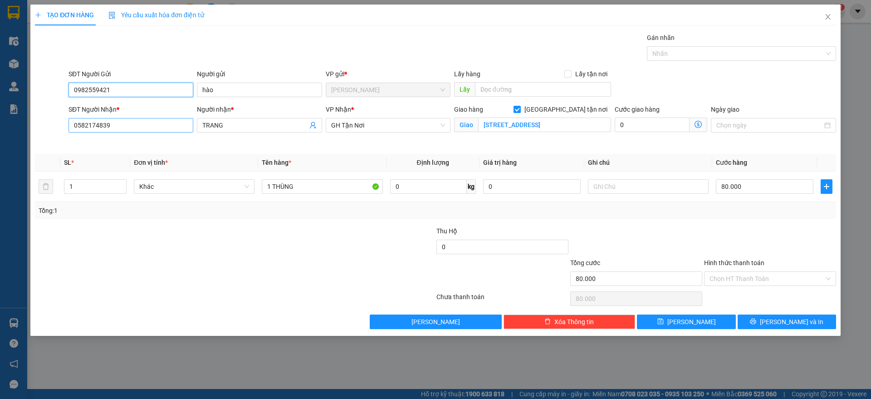
type input "0982559421"
click at [137, 122] on input "0582174839" at bounding box center [131, 125] width 125 height 15
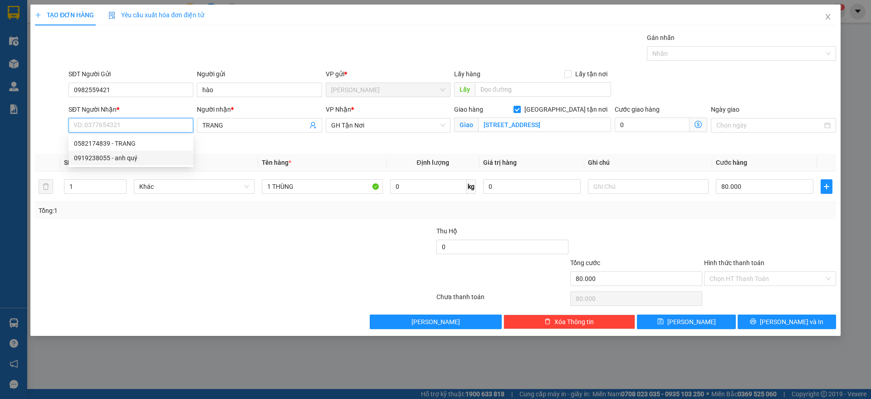
click at [129, 157] on div "0919238055 - anh quý" at bounding box center [131, 158] width 114 height 10
type input "0919238055"
type input "anh quý"
type input "BV HOÀN MỸ"
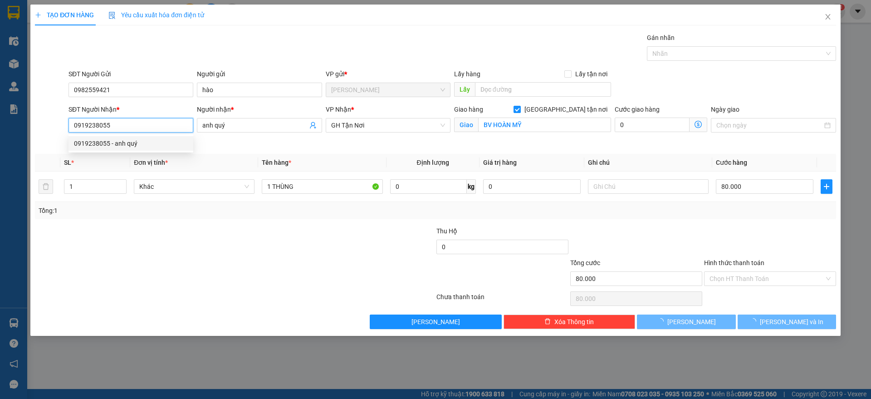
type input "100.000"
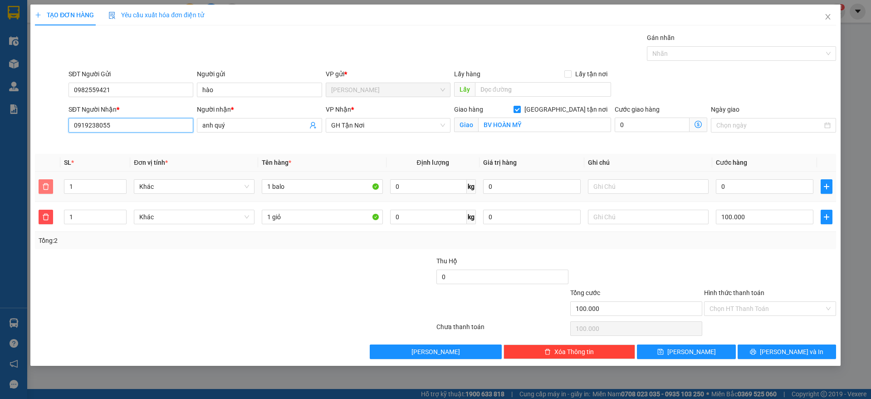
type input "0919238055"
click at [47, 183] on icon "delete" at bounding box center [46, 186] width 6 height 6
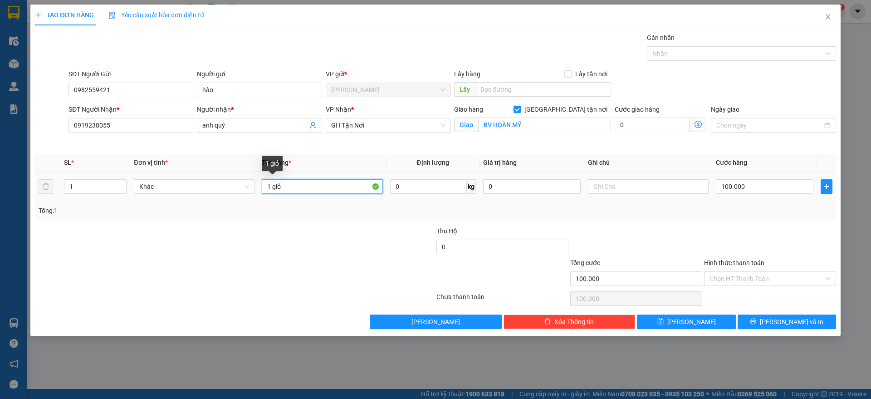
click at [289, 188] on input "1 giỏ" at bounding box center [322, 186] width 121 height 15
type input "1 bọc"
click at [785, 184] on input "100.000" at bounding box center [765, 186] width 98 height 15
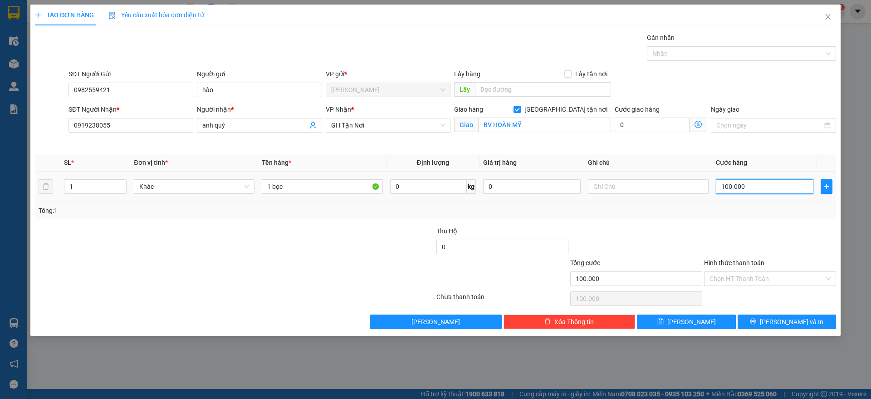
type input "6"
type input "60"
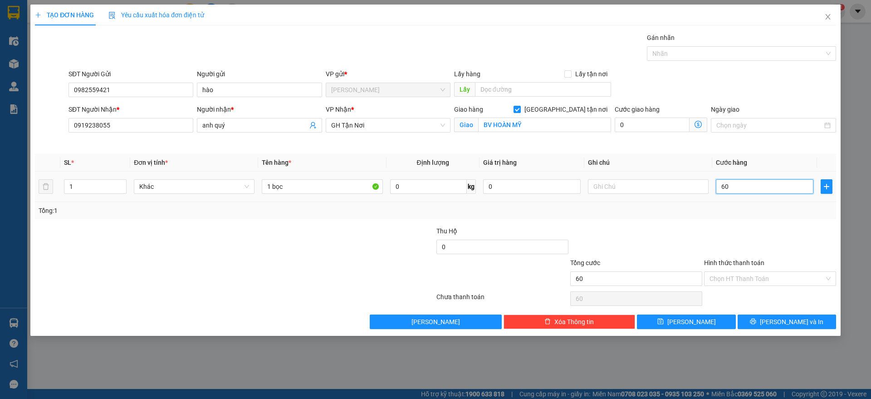
type input "600"
type input "6.000"
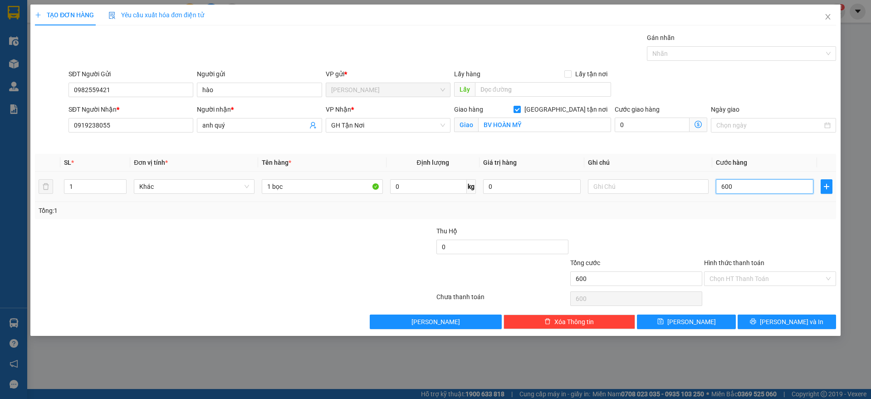
type input "6.000"
type input "60.000"
click at [745, 278] on input "Hình thức thanh toán" at bounding box center [767, 279] width 115 height 14
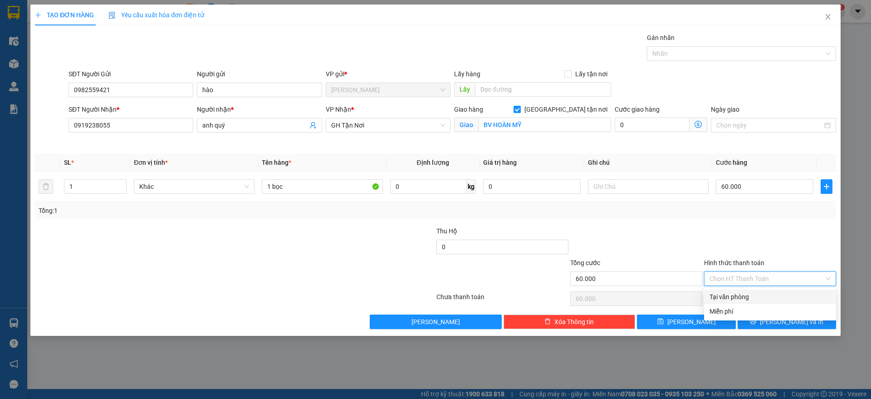
click at [732, 295] on div "Tại văn phòng" at bounding box center [770, 297] width 121 height 10
type input "0"
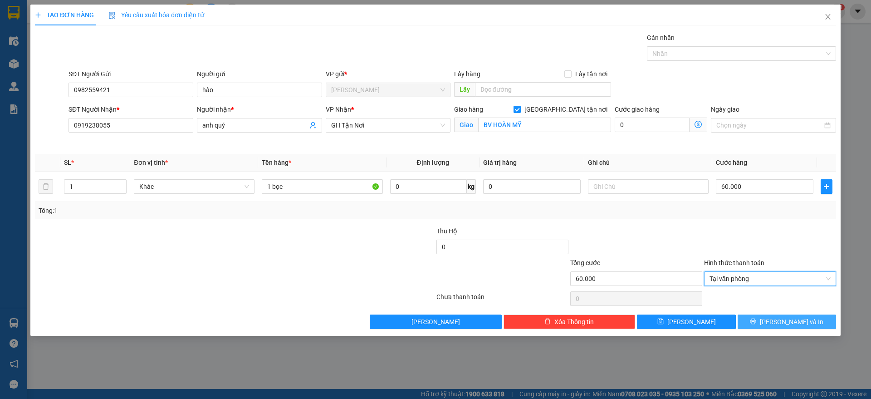
click at [756, 324] on span "printer" at bounding box center [753, 321] width 6 height 7
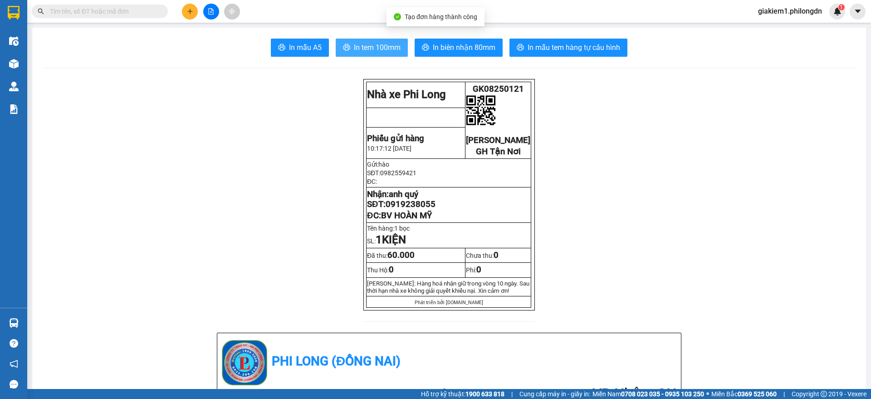
click at [355, 45] on span "In tem 100mm" at bounding box center [377, 47] width 47 height 11
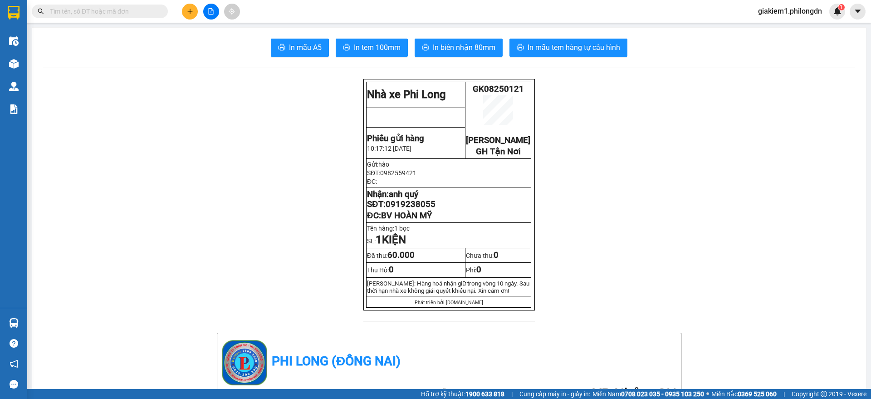
click at [183, 6] on div at bounding box center [211, 12] width 68 height 16
click at [196, 7] on button at bounding box center [190, 12] width 16 height 16
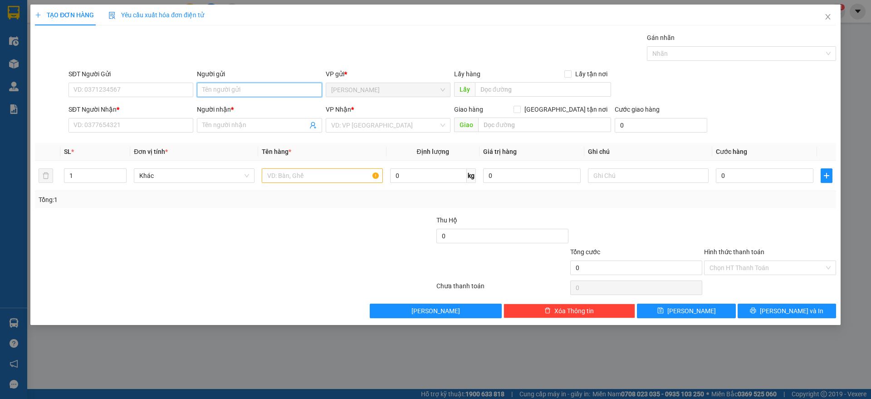
click at [212, 88] on input "Người gửi" at bounding box center [259, 90] width 125 height 15
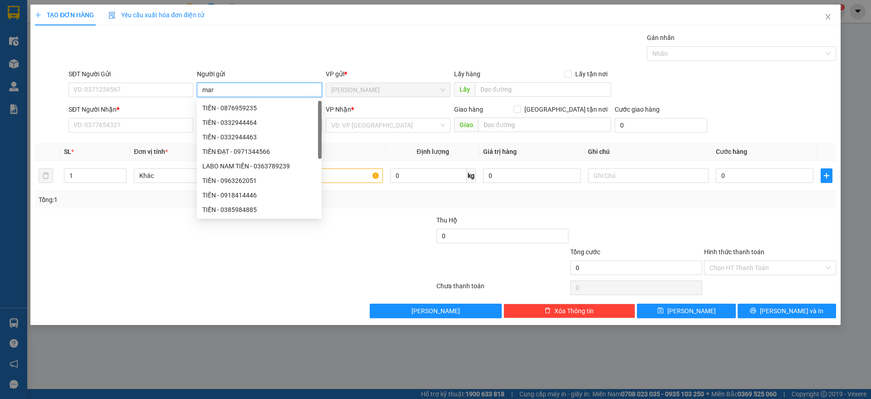
type input "mari"
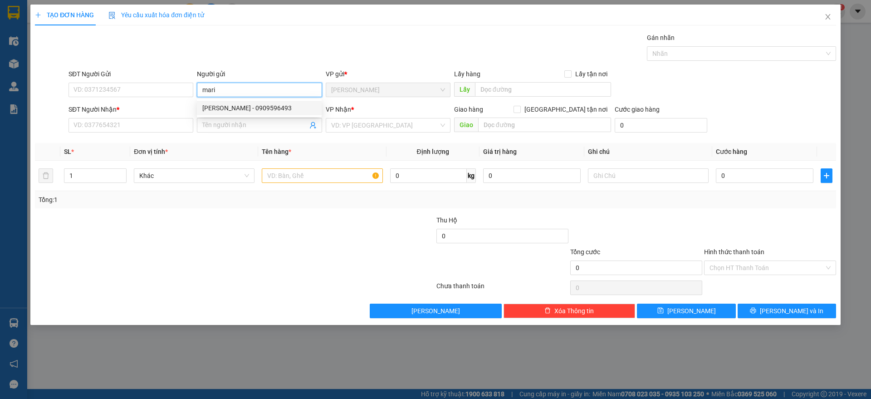
click at [221, 111] on div "[PERSON_NAME] - 0909596493" at bounding box center [259, 108] width 114 height 10
type input "0909596493"
type input "[PERSON_NAME]"
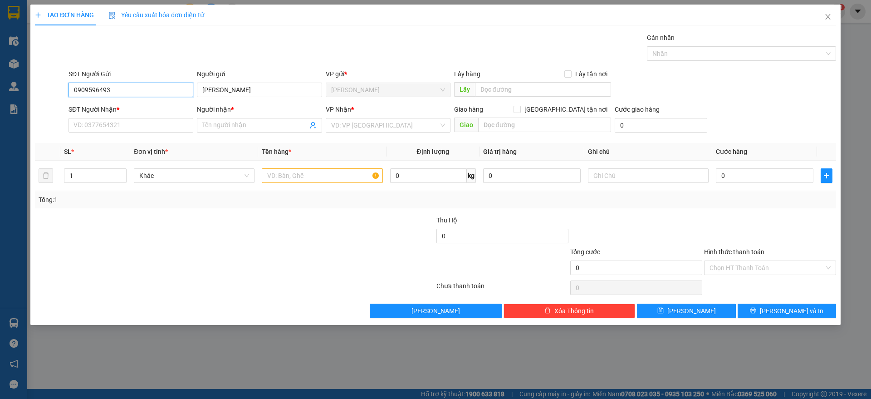
click at [150, 92] on input "0909596493" at bounding box center [131, 90] width 125 height 15
click at [830, 19] on icon "close" at bounding box center [827, 16] width 7 height 7
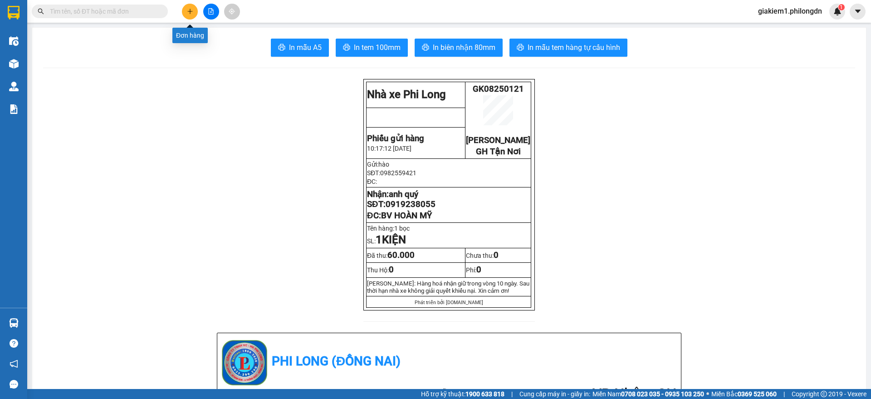
click at [191, 12] on icon "plus" at bounding box center [190, 11] width 6 height 6
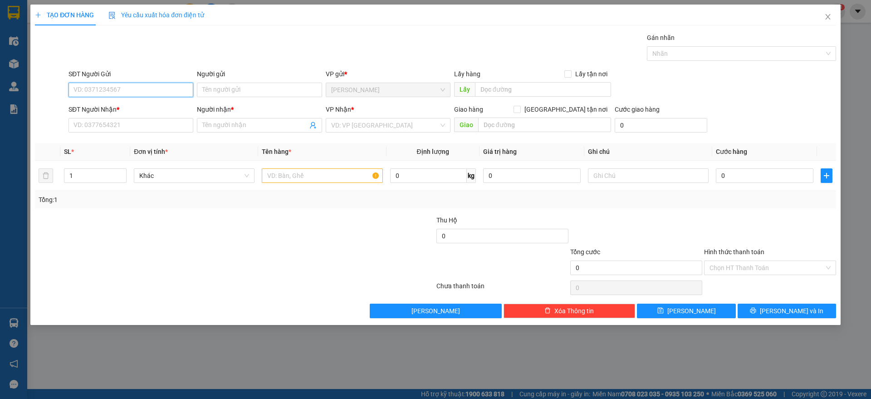
paste input "0909596493"
type input "0909596493"
click at [127, 112] on div "0909596493 - [PERSON_NAME]" at bounding box center [131, 108] width 114 height 10
type input "[PERSON_NAME]"
type input "0933887779"
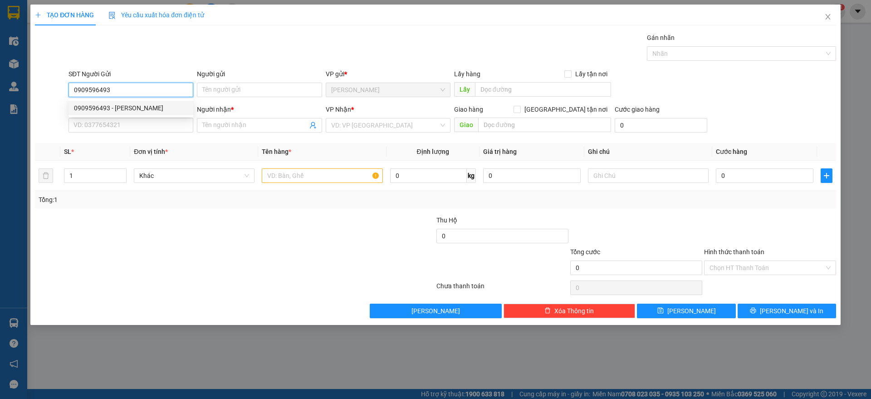
type input "."
checkbox input "true"
type input "214 [PERSON_NAME] Q1"
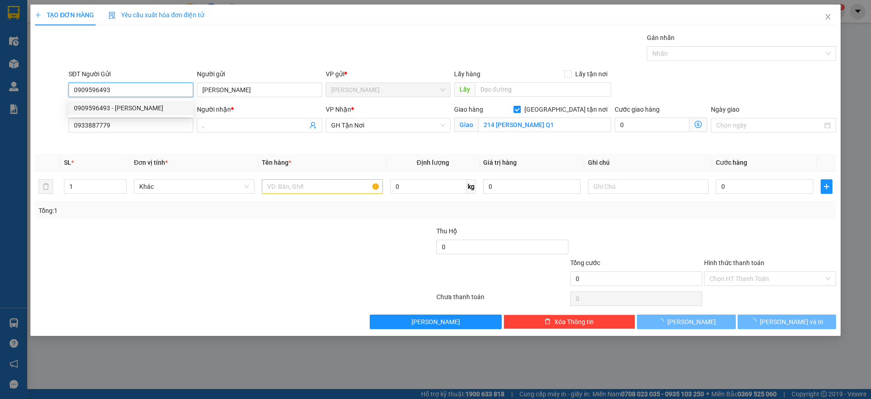
type input "80.000"
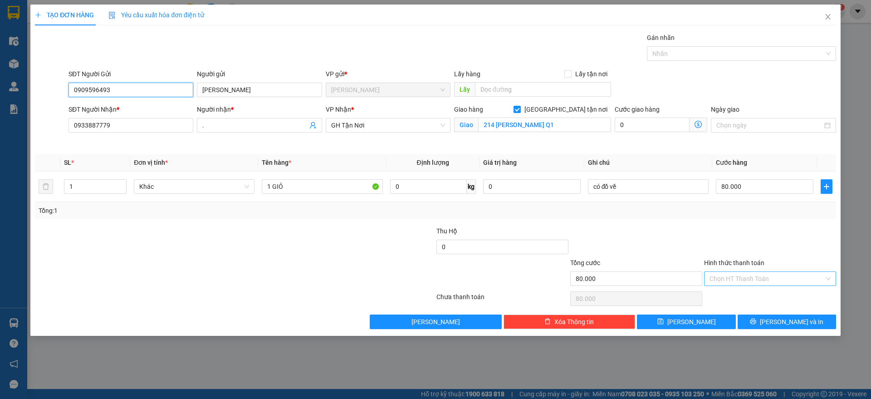
type input "0909596493"
click at [744, 276] on input "Hình thức thanh toán" at bounding box center [767, 279] width 115 height 14
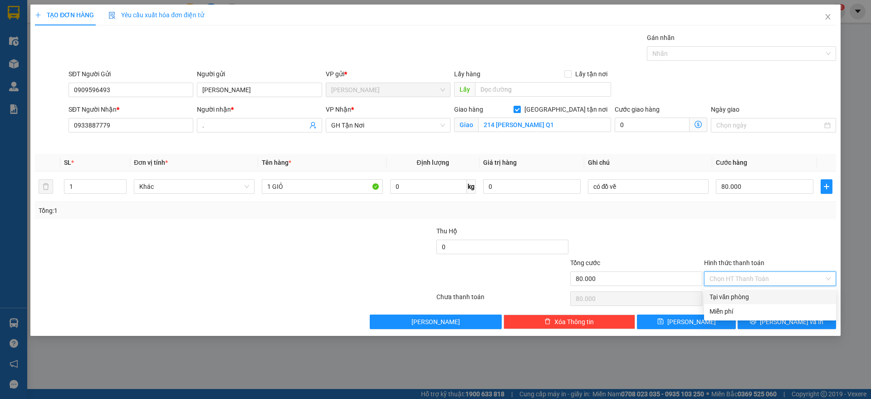
click at [718, 301] on div "Tại văn phòng" at bounding box center [770, 297] width 121 height 10
type input "0"
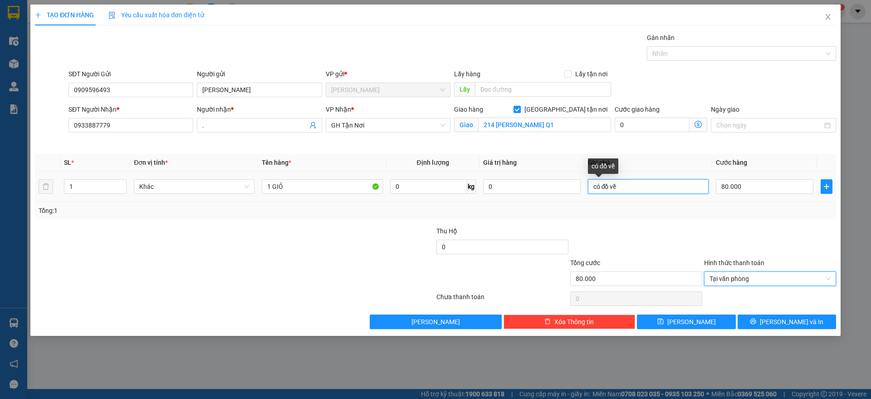
click at [635, 188] on input "có đồ về" at bounding box center [648, 186] width 121 height 15
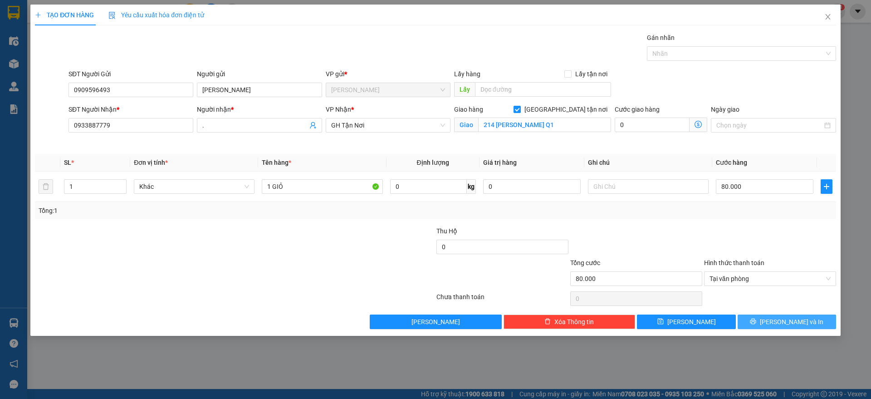
click at [756, 323] on icon "printer" at bounding box center [753, 321] width 6 height 6
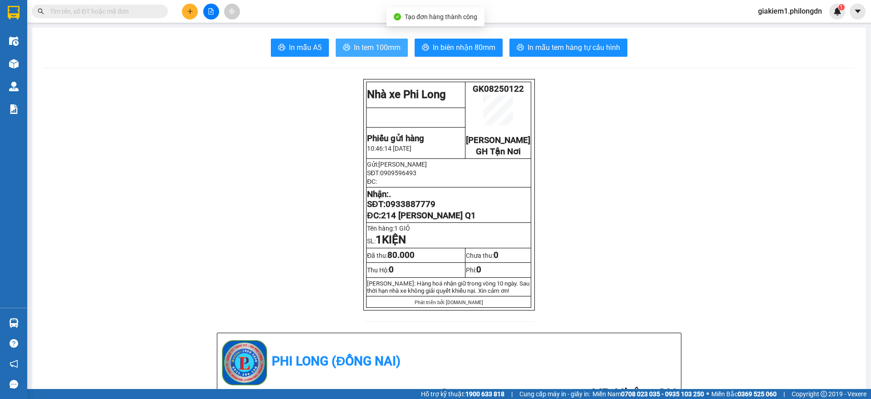
click at [346, 46] on icon "printer" at bounding box center [346, 47] width 7 height 7
click at [399, 209] on span "0933887779" at bounding box center [411, 204] width 50 height 10
copy span "0933887779"
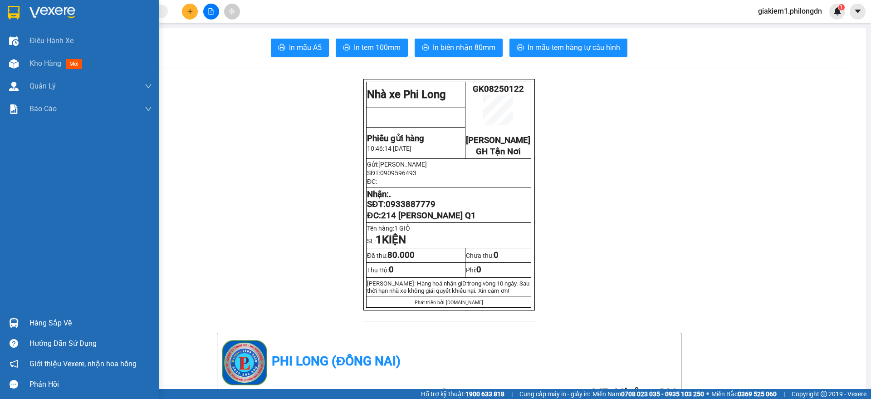
click at [3, 15] on div at bounding box center [79, 14] width 159 height 29
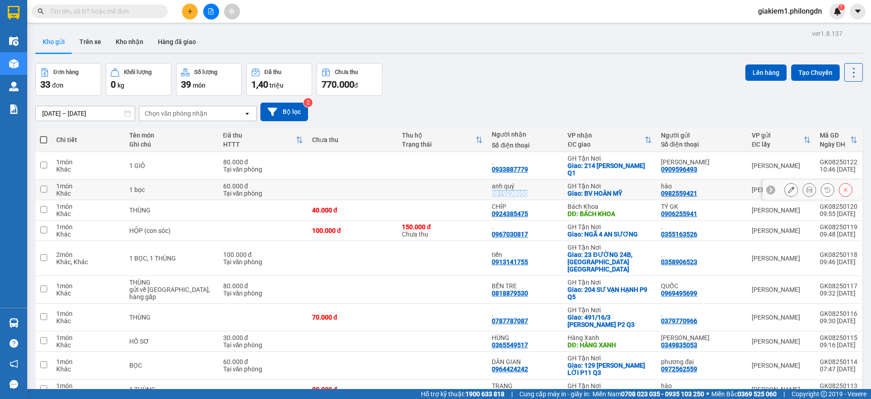
drag, startPoint x: 524, startPoint y: 182, endPoint x: 486, endPoint y: 190, distance: 38.3
click at [487, 190] on td "anh quý 0919238055" at bounding box center [525, 190] width 76 height 20
checkbox input "true"
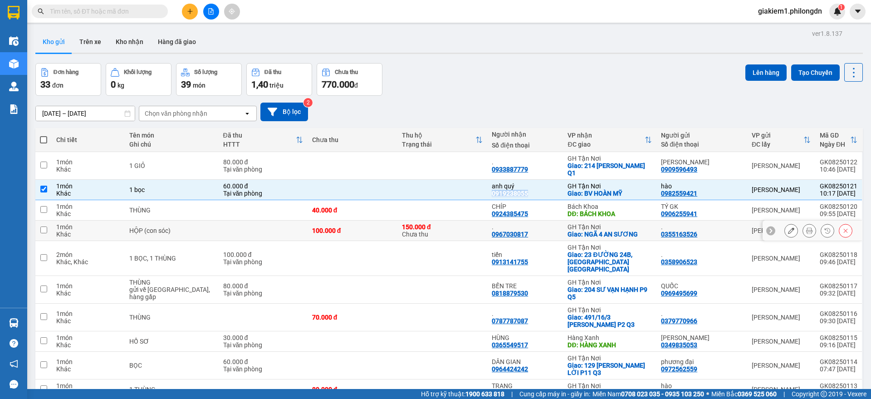
copy div "0919238055"
click at [142, 15] on input "text" at bounding box center [103, 11] width 107 height 10
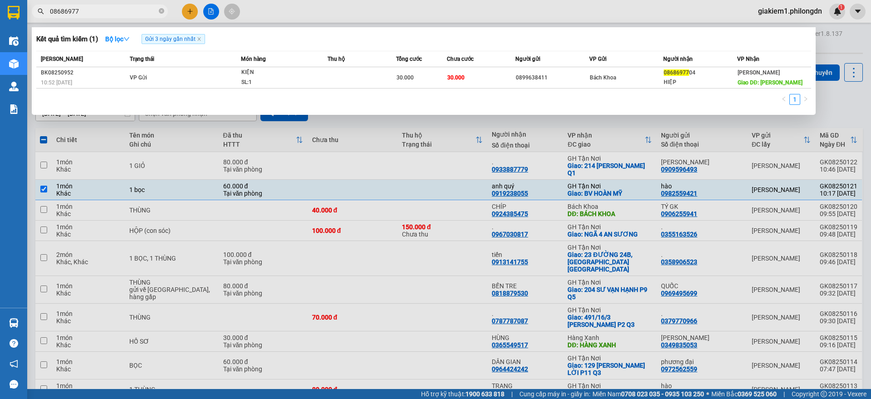
click at [102, 10] on input "08686977" at bounding box center [103, 11] width 107 height 10
paste input "35840895"
click at [201, 37] on icon "close" at bounding box center [199, 39] width 5 height 5
click at [125, 9] on input "0358408957" at bounding box center [103, 11] width 107 height 10
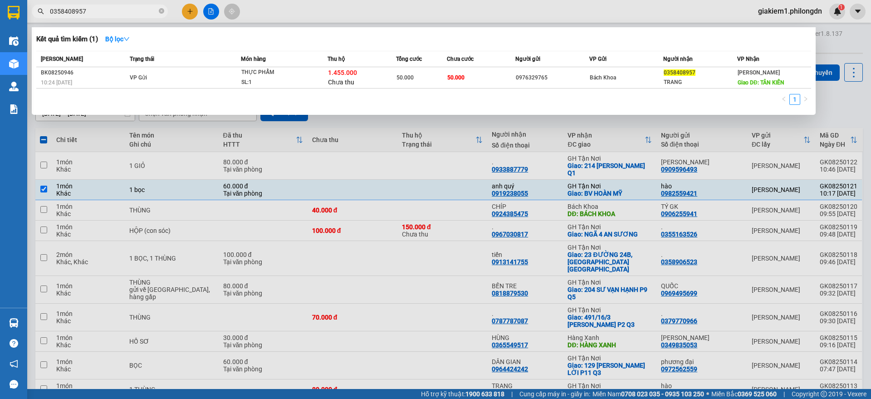
click at [125, 9] on input "0358408957" at bounding box center [103, 11] width 107 height 10
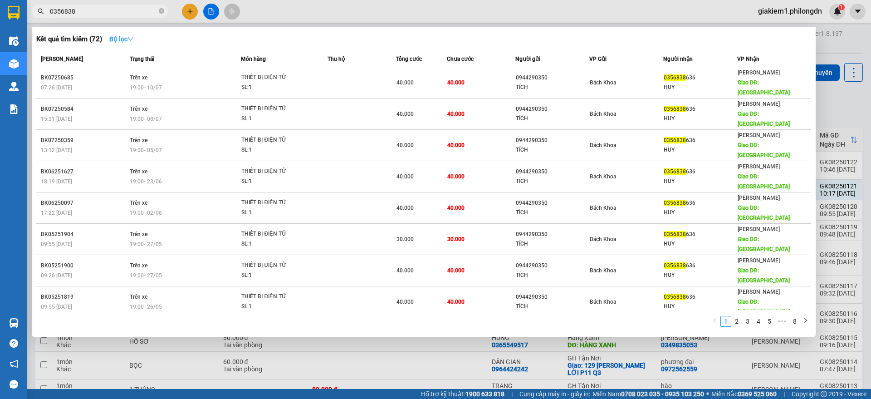
type input "0356838"
click at [112, 37] on strong "Bộ lọc" at bounding box center [121, 38] width 24 height 7
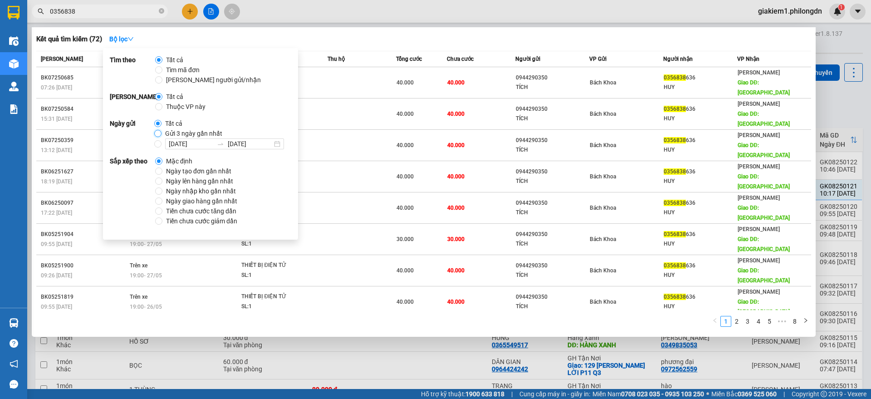
click at [155, 131] on input "Gửi 3 ngày gần nhất" at bounding box center [157, 133] width 7 height 7
radio input "true"
radio input "false"
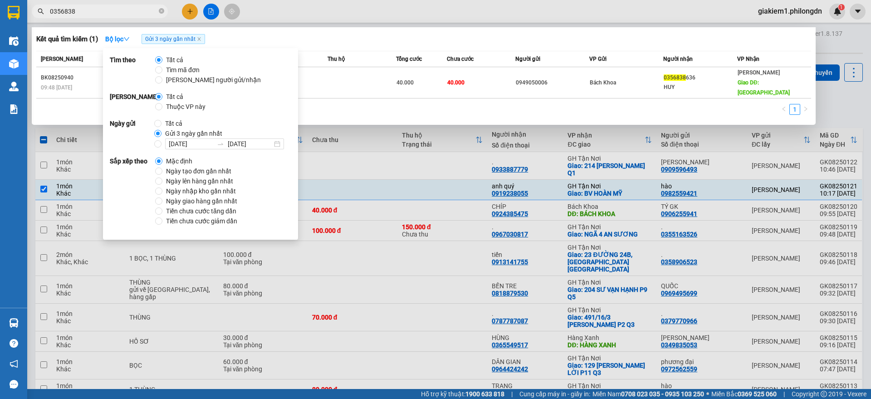
click at [431, 104] on div "1" at bounding box center [423, 112] width 775 height 16
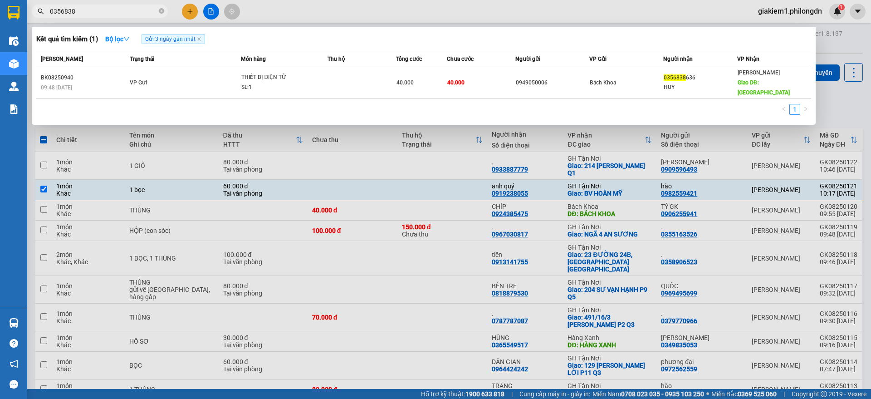
click at [509, 104] on div "1" at bounding box center [423, 112] width 775 height 16
click at [434, 104] on div "1" at bounding box center [423, 112] width 775 height 16
click at [373, 104] on div "1" at bounding box center [423, 112] width 775 height 16
click at [341, 104] on div "1" at bounding box center [423, 112] width 775 height 16
click at [144, 10] on input "0356838" at bounding box center [103, 11] width 107 height 10
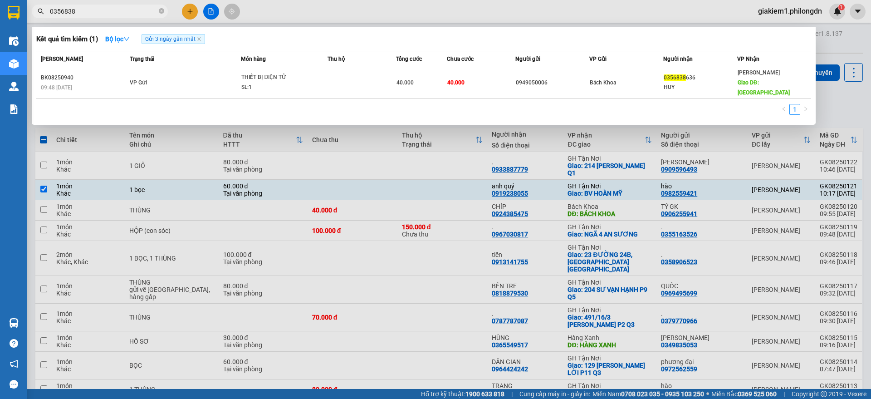
click at [144, 10] on input "0356838" at bounding box center [103, 11] width 107 height 10
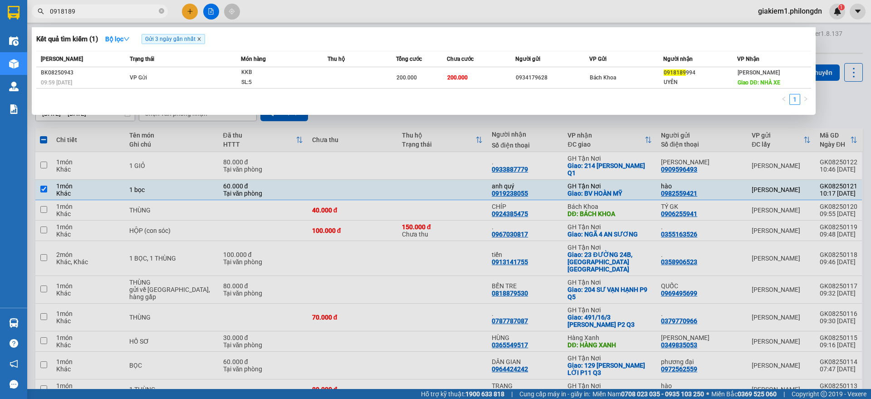
click at [201, 40] on icon "close" at bounding box center [199, 39] width 5 height 5
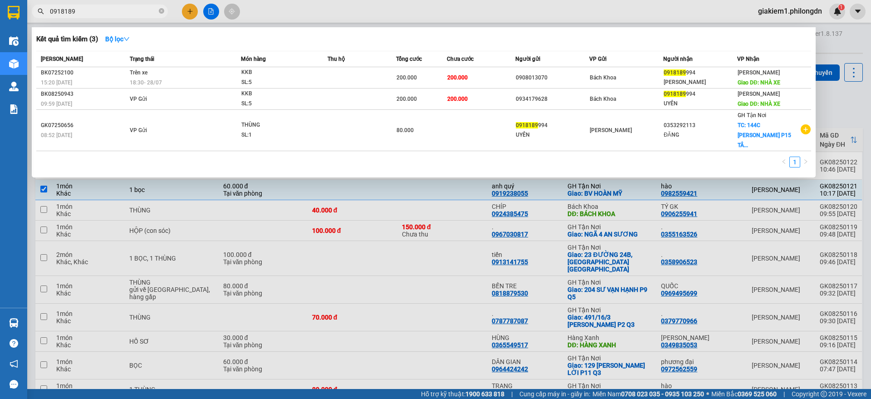
click at [449, 157] on div "1" at bounding box center [423, 165] width 775 height 16
click at [539, 157] on div "1" at bounding box center [423, 165] width 775 height 16
click at [502, 157] on div "1" at bounding box center [423, 165] width 775 height 16
